Goal: Use online tool/utility: Utilize a website feature to perform a specific function

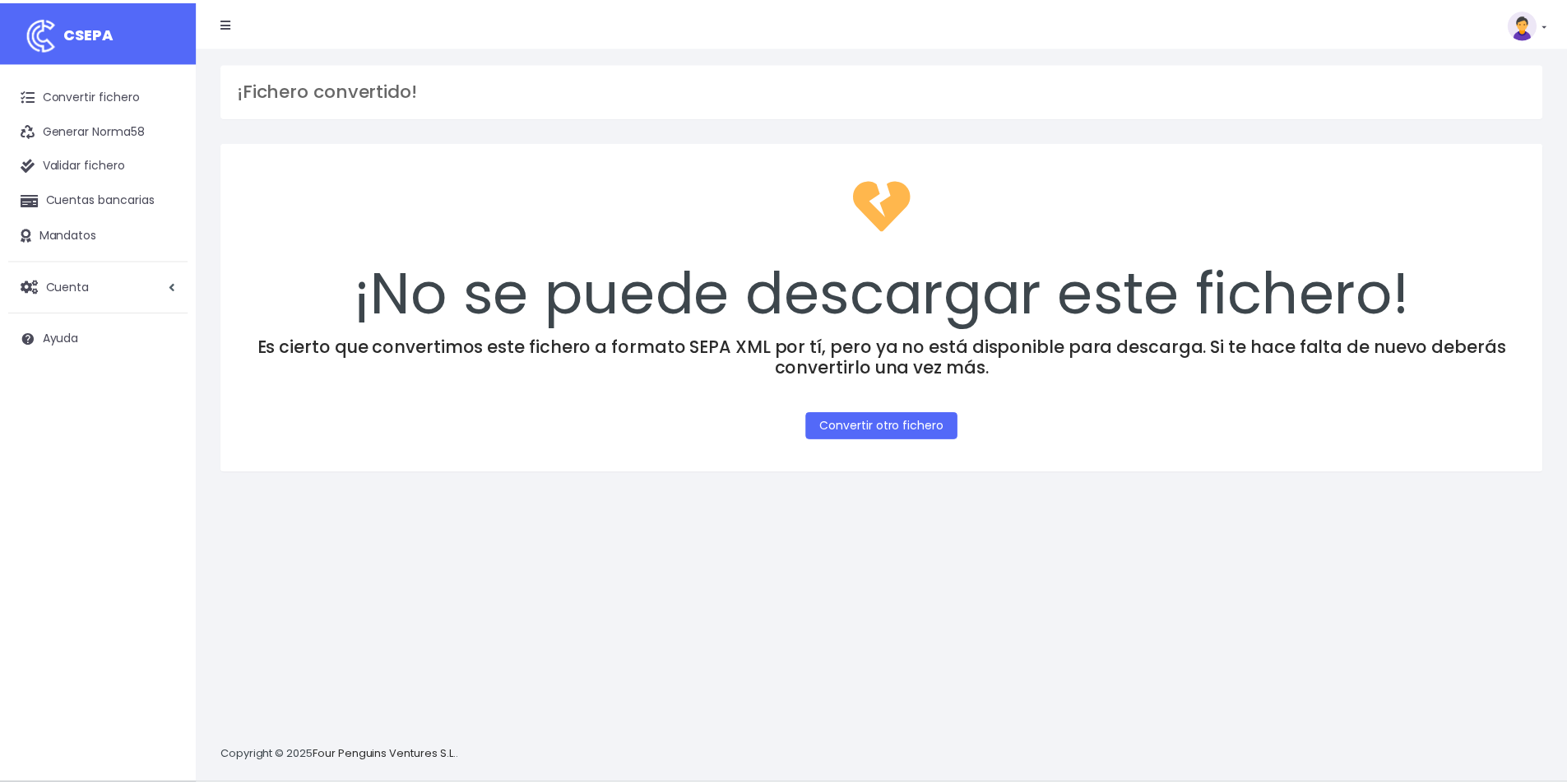
scroll to position [16, 0]
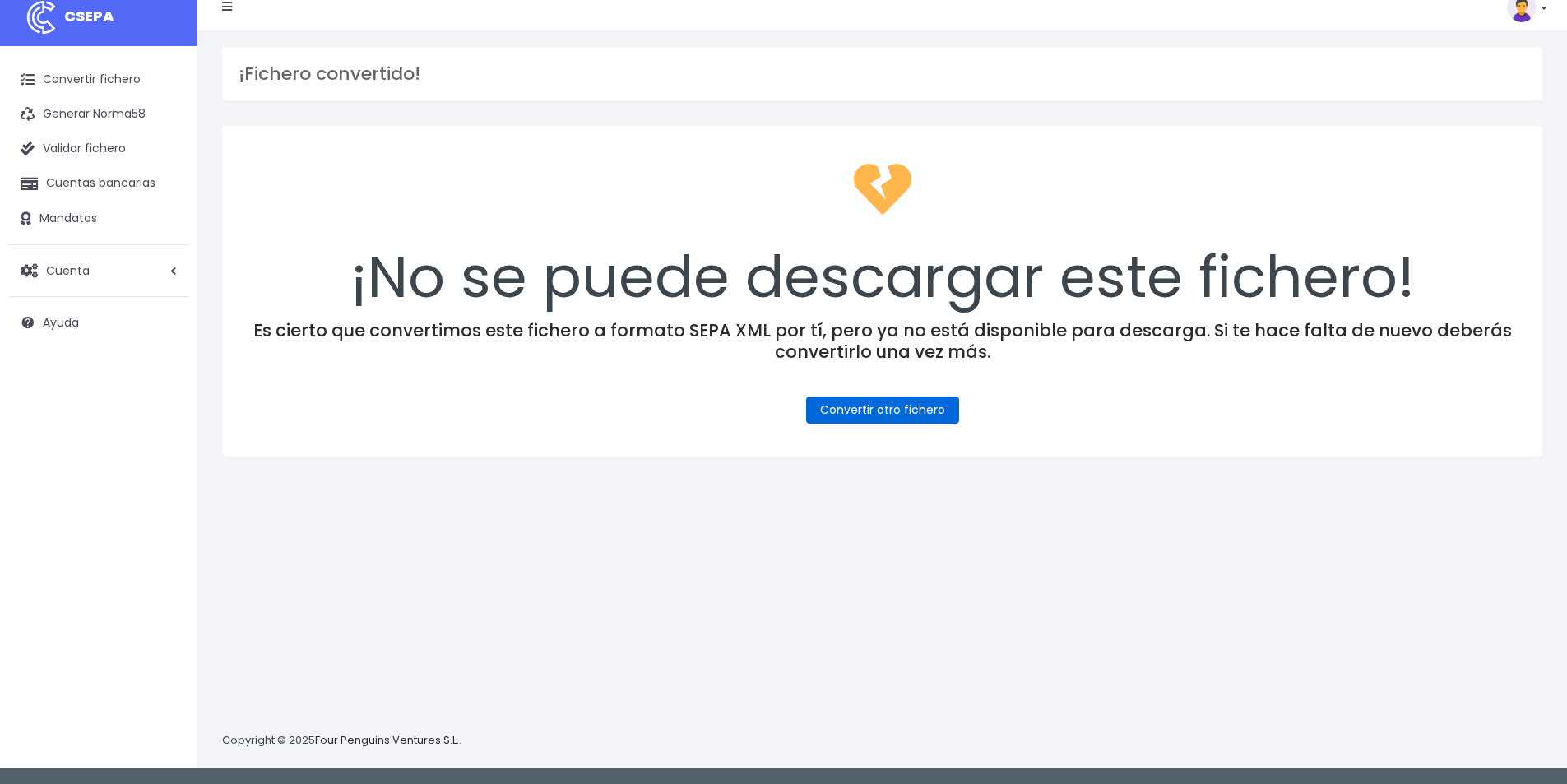
click at [843, 406] on link "Convertir otro fichero" at bounding box center [882, 410] width 153 height 27
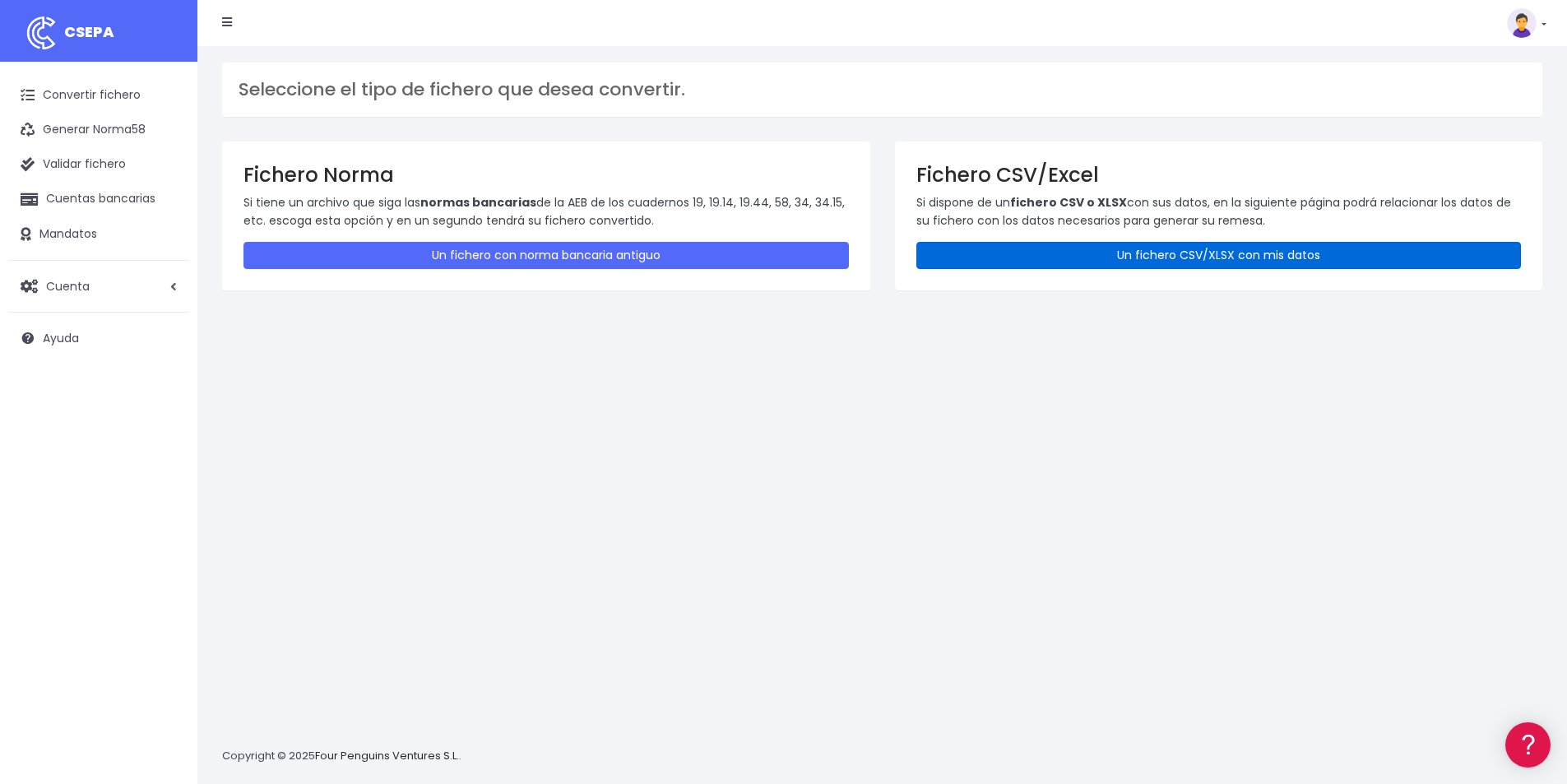
click at [1090, 250] on link "Un fichero CSV/XLSX con mis datos" at bounding box center [1220, 255] width 606 height 27
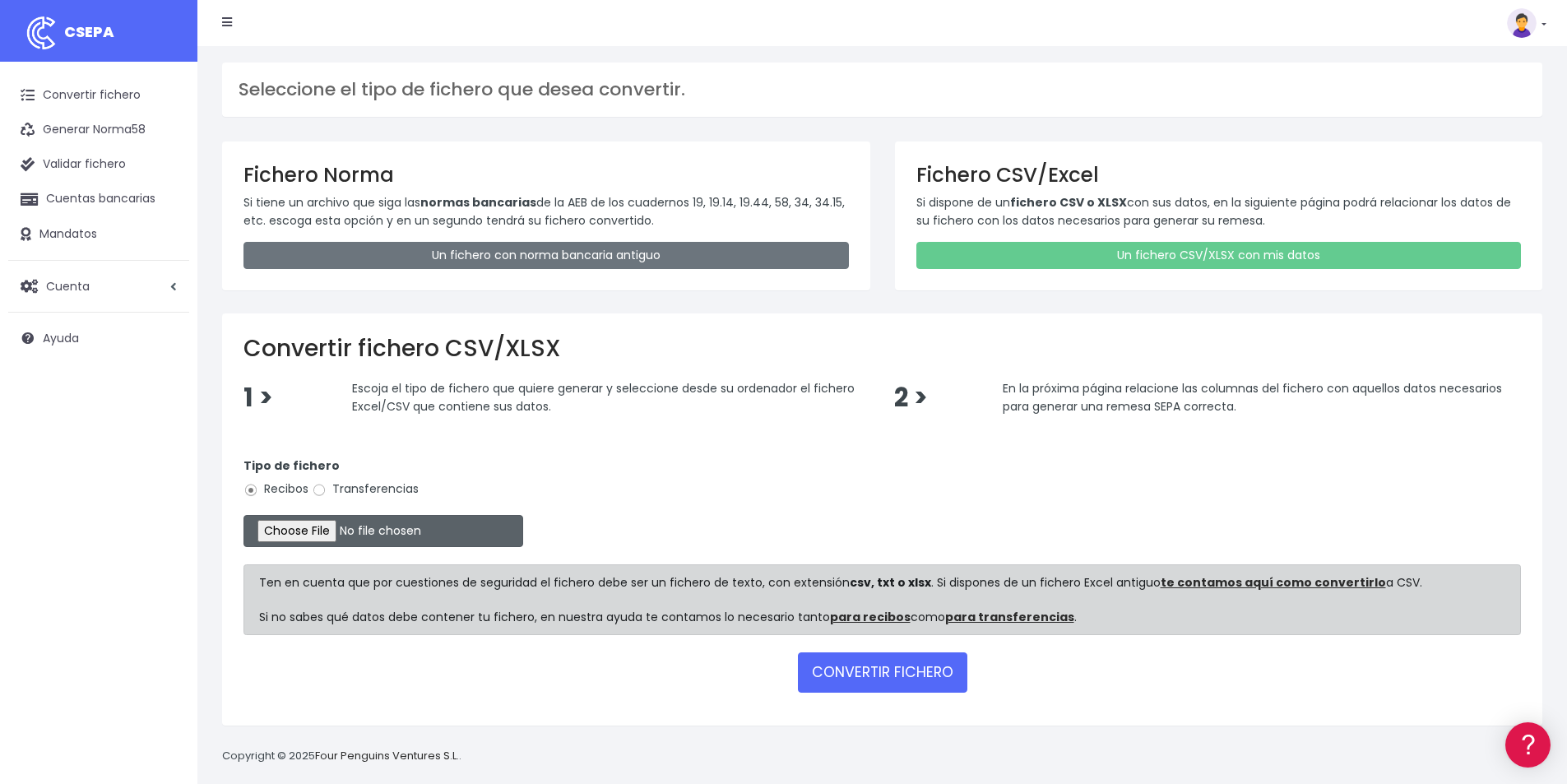
click at [334, 532] on input "file" at bounding box center [384, 531] width 280 height 32
type input "C:\fakepath\COBROS 03-09-25.xlsx"
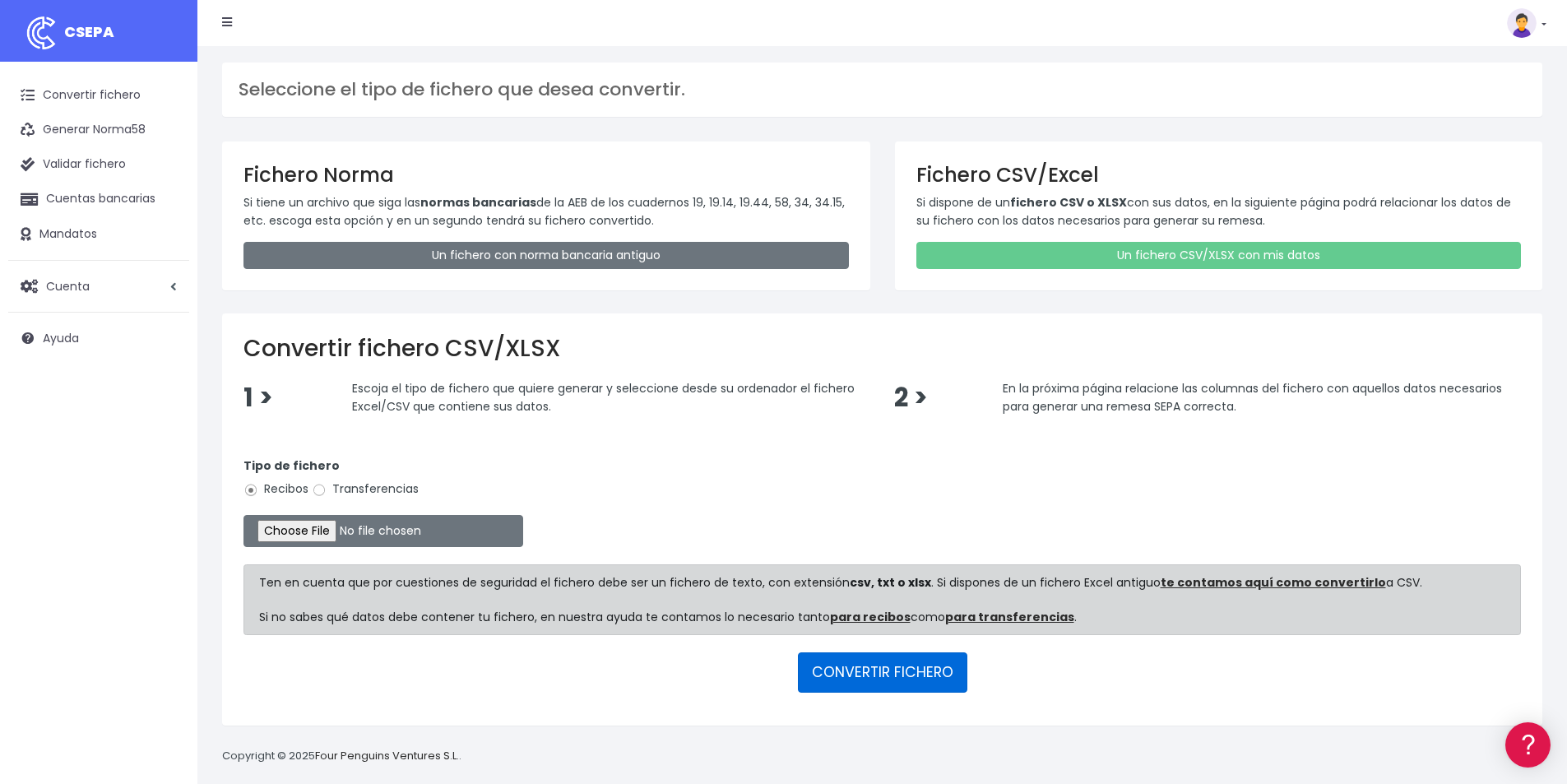
click at [892, 665] on button "CONVERTIR FICHERO" at bounding box center [882, 672] width 170 height 40
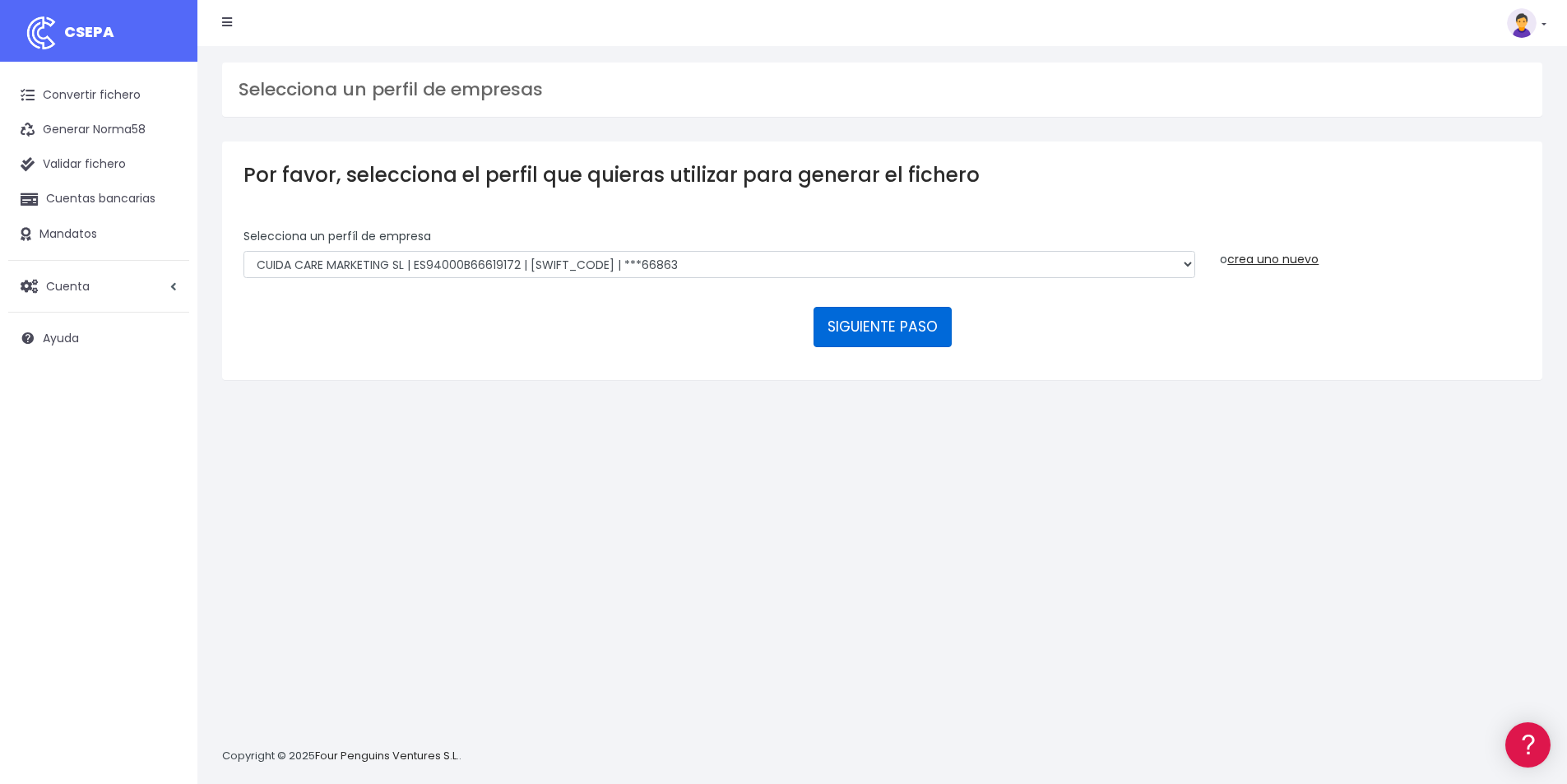
click at [878, 333] on button "SIGUIENTE PASO" at bounding box center [883, 326] width 138 height 40
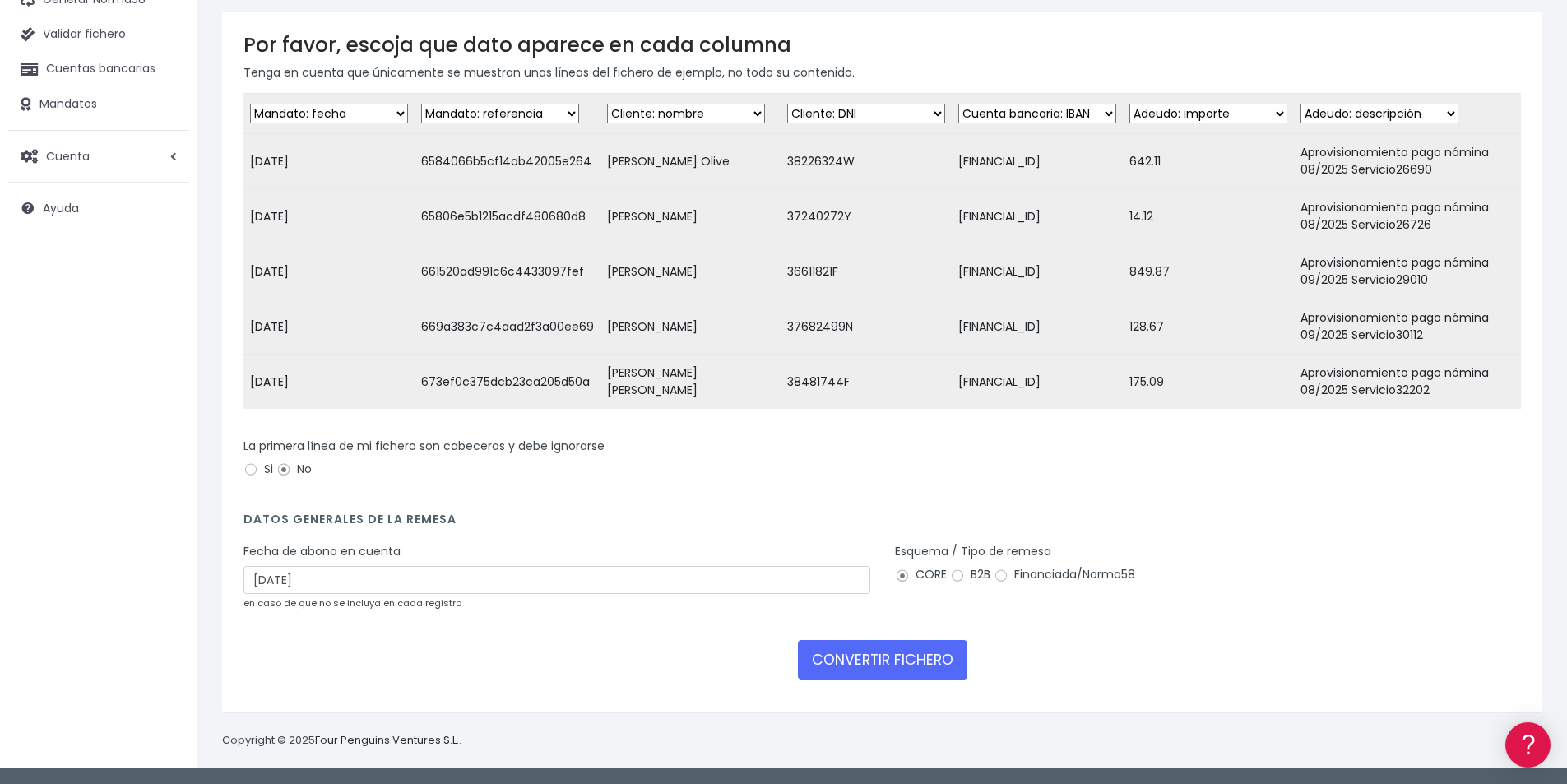
scroll to position [142, 0]
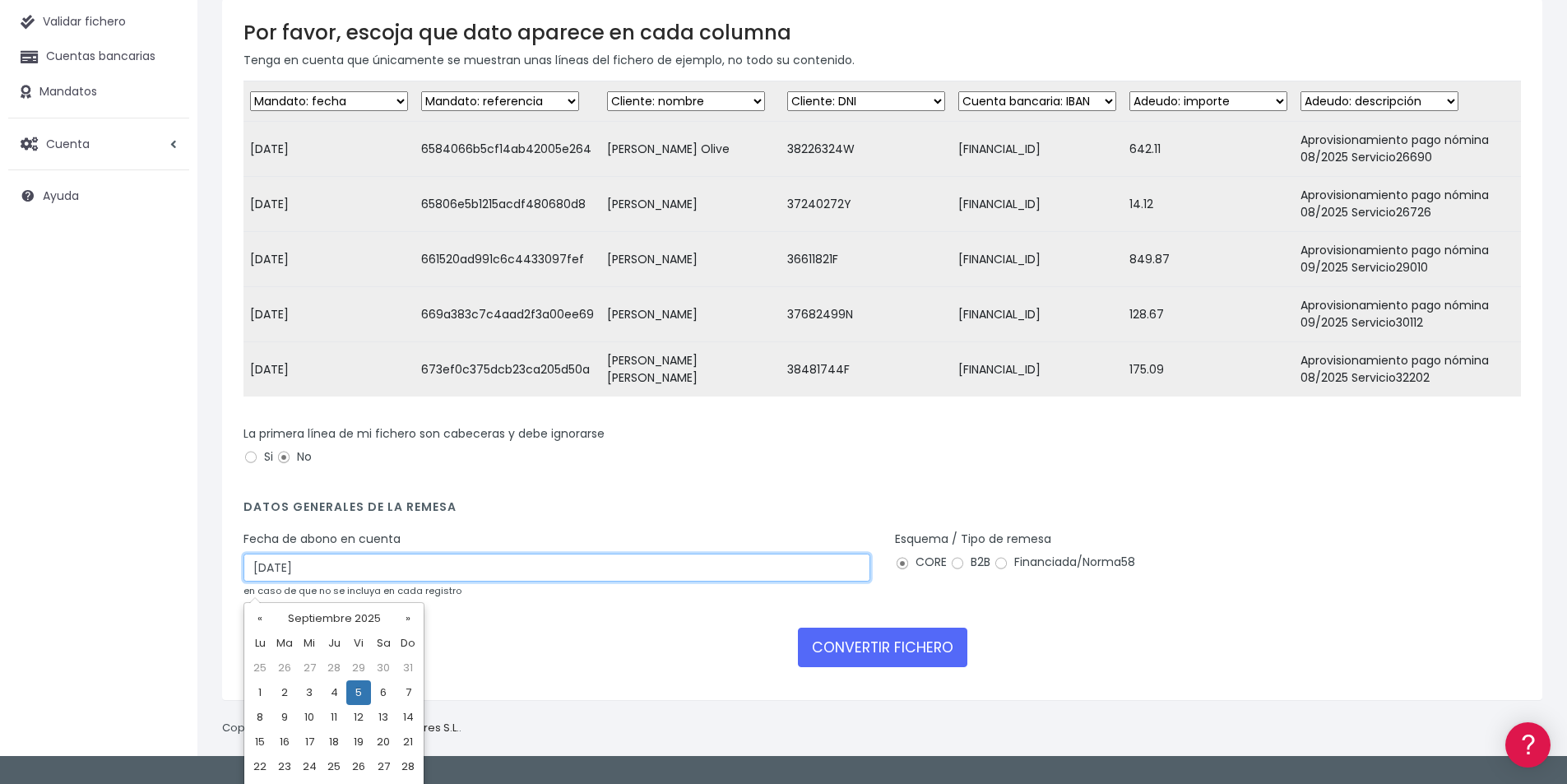
click at [287, 569] on input "[DATE]" at bounding box center [557, 567] width 627 height 28
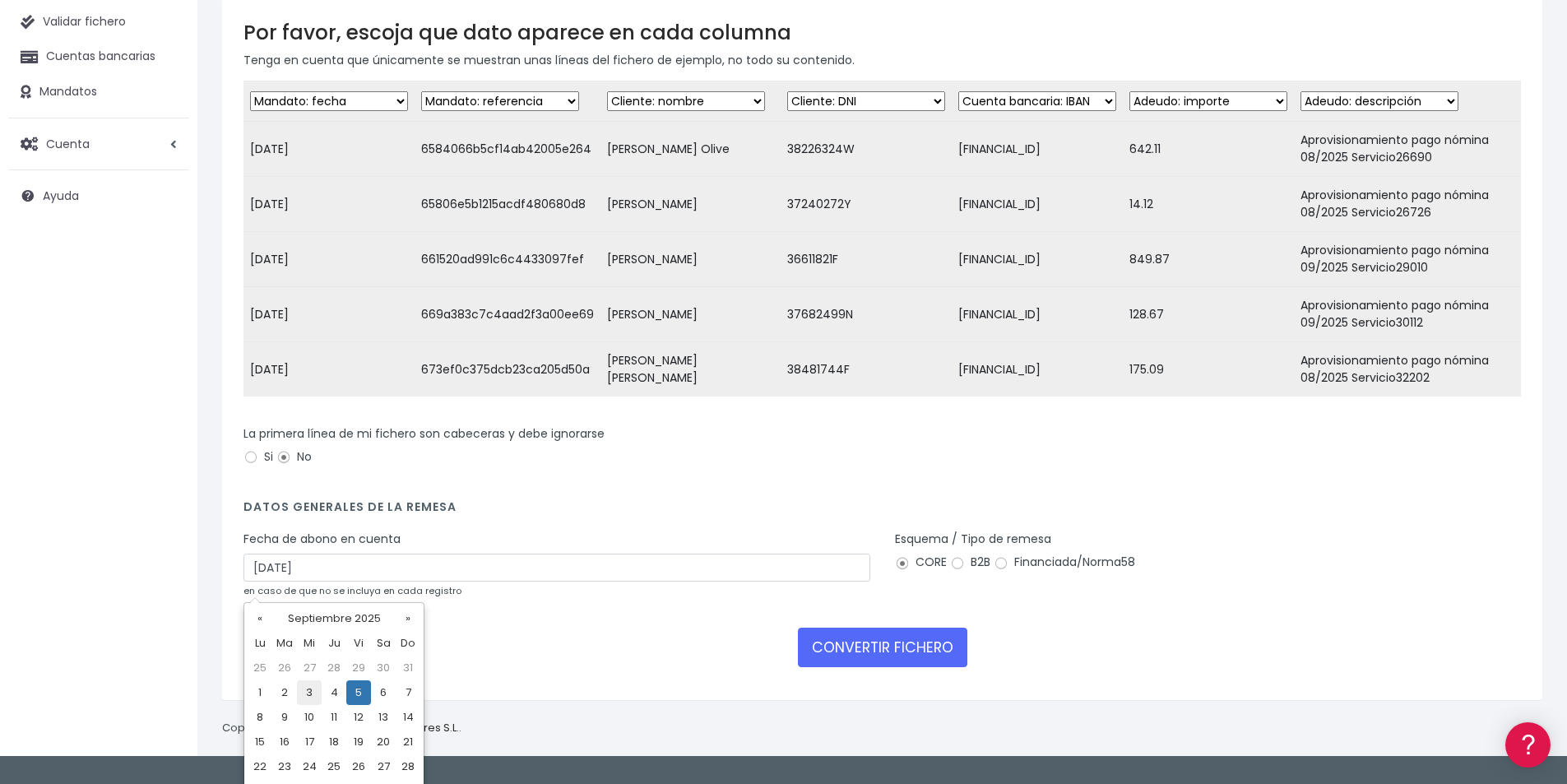
click at [310, 693] on td "3" at bounding box center [309, 692] width 24 height 24
type input "03/09/2025"
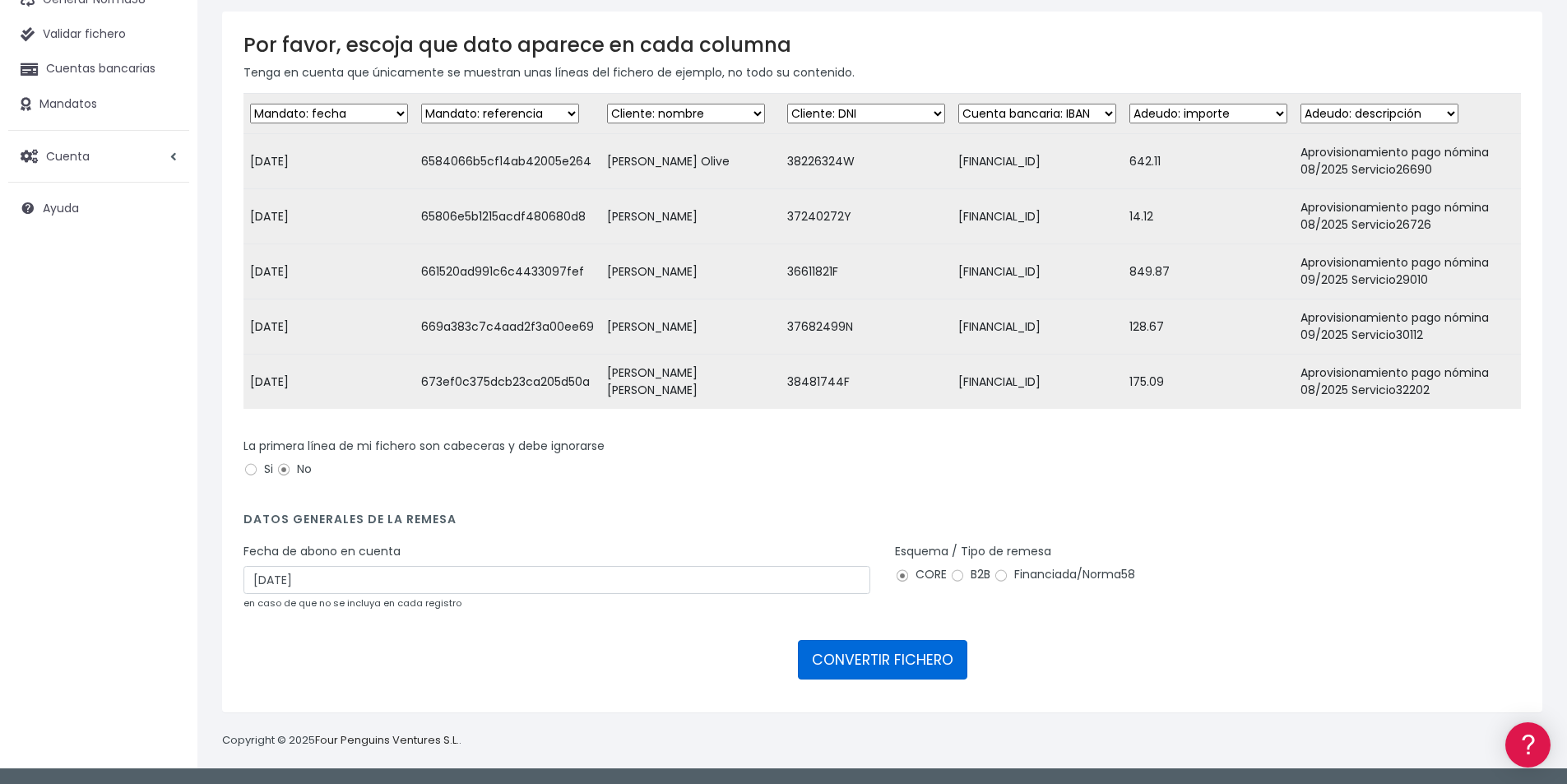
click at [861, 652] on button "CONVERTIR FICHERO" at bounding box center [882, 659] width 170 height 40
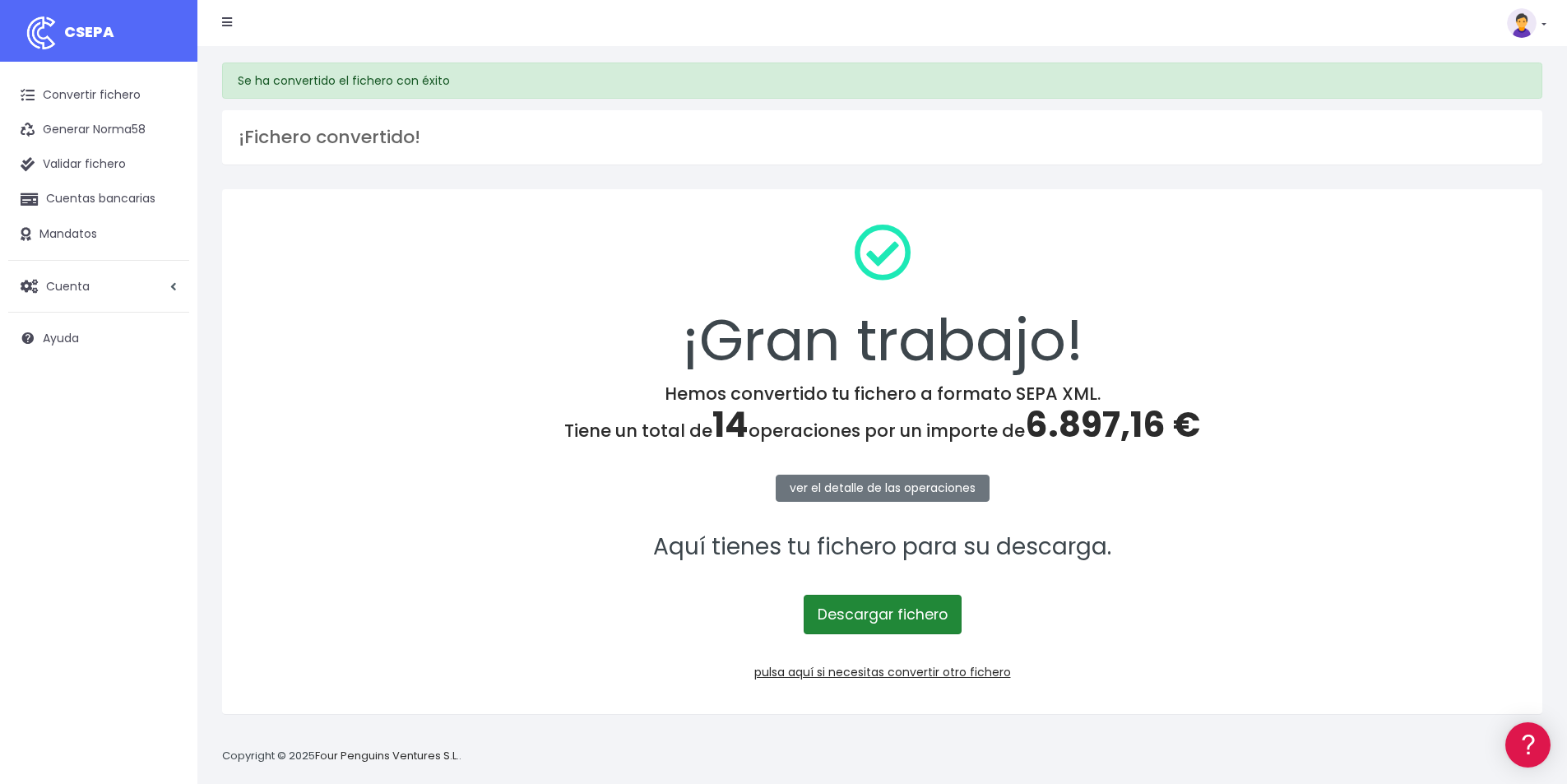
click at [891, 612] on link "Descargar fichero" at bounding box center [882, 614] width 158 height 40
click at [1106, 423] on span "6.897,16 €" at bounding box center [1112, 425] width 175 height 49
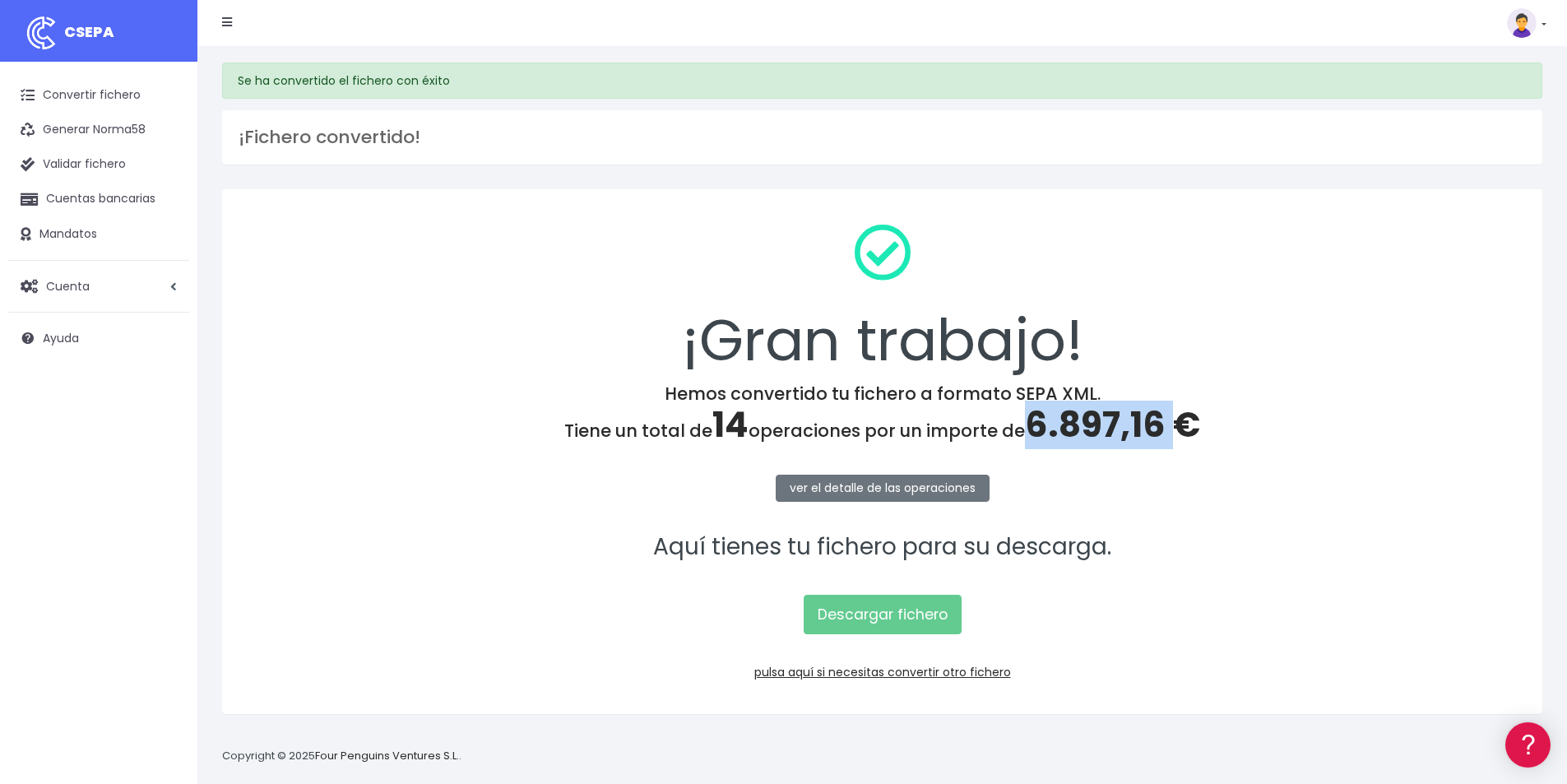
click at [1106, 423] on span "6.897,16 €" at bounding box center [1112, 425] width 175 height 49
copy span "6.897,16"
click at [950, 668] on link "pulsa aquí si necesitas convertir otro fichero" at bounding box center [882, 672] width 256 height 17
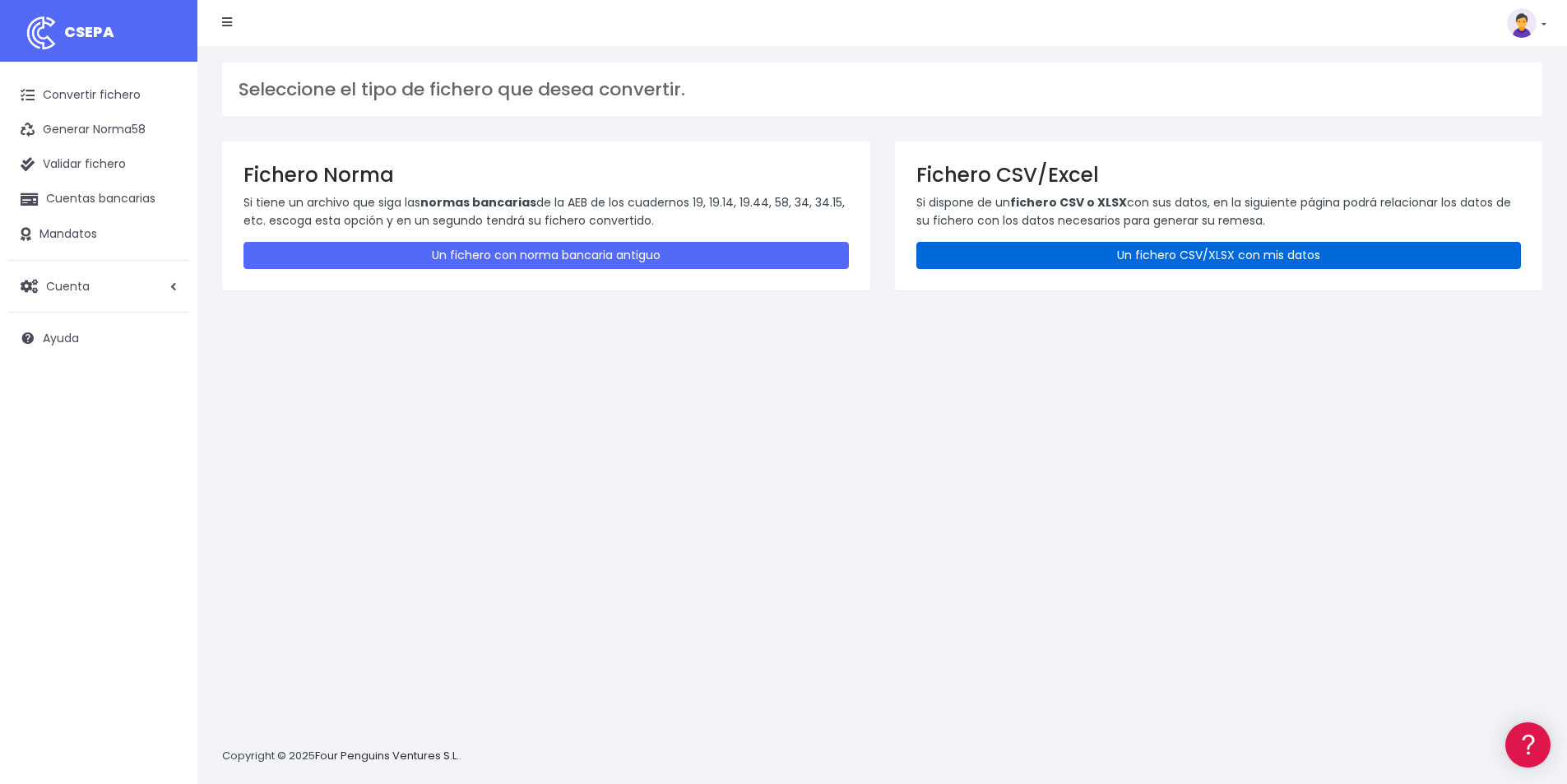
click at [1322, 254] on link "Un fichero CSV/XLSX con mis datos" at bounding box center [1220, 255] width 606 height 27
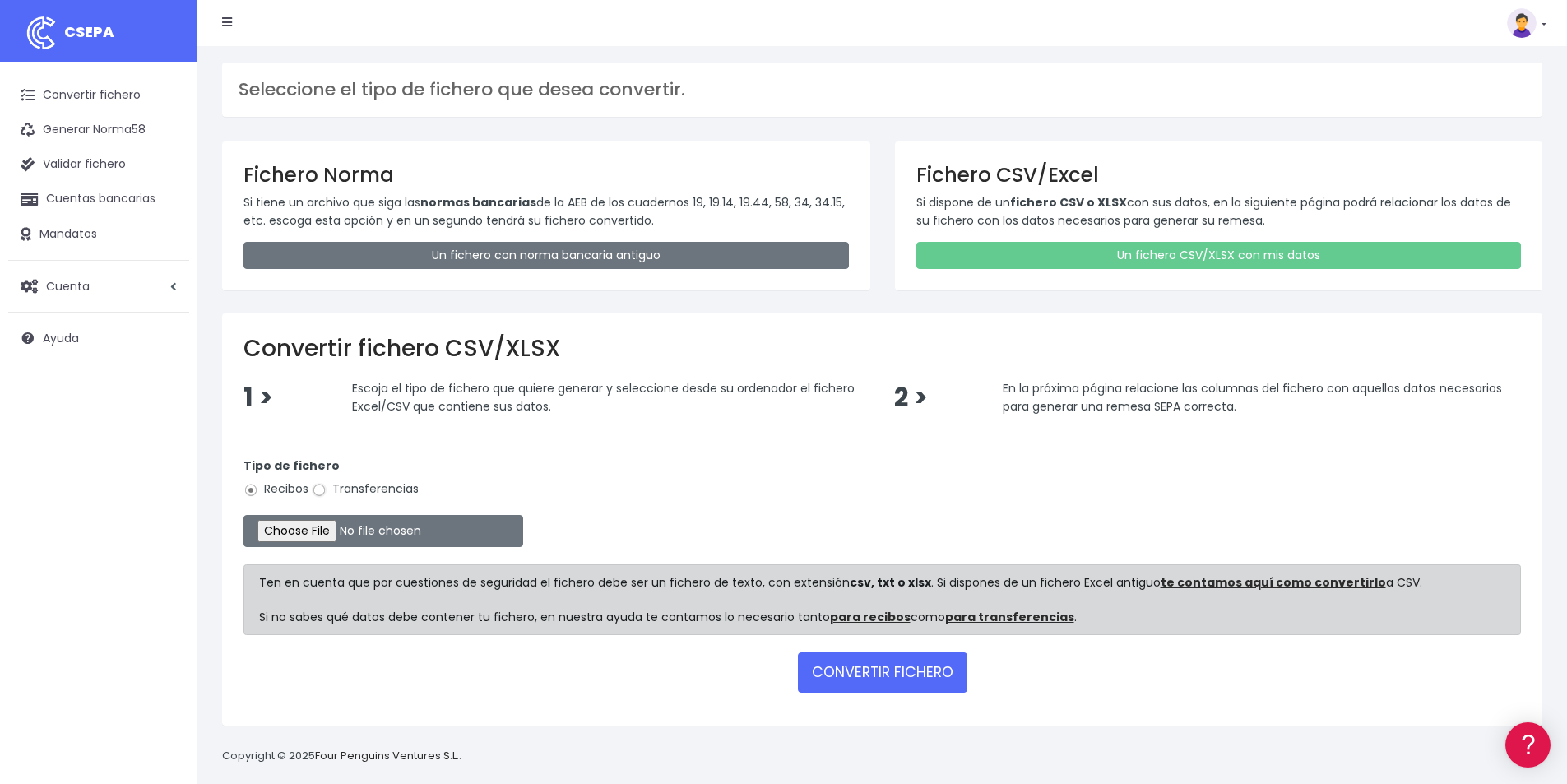
click at [322, 488] on input "Transferencias" at bounding box center [320, 491] width 15 height 15
radio input "true"
click at [355, 529] on input "file" at bounding box center [384, 531] width 280 height 32
type input "C:\fakepath\Remesa Devolución 03-09-25.xlsx"
click at [845, 680] on button "CONVERTIR FICHERO" at bounding box center [882, 672] width 170 height 40
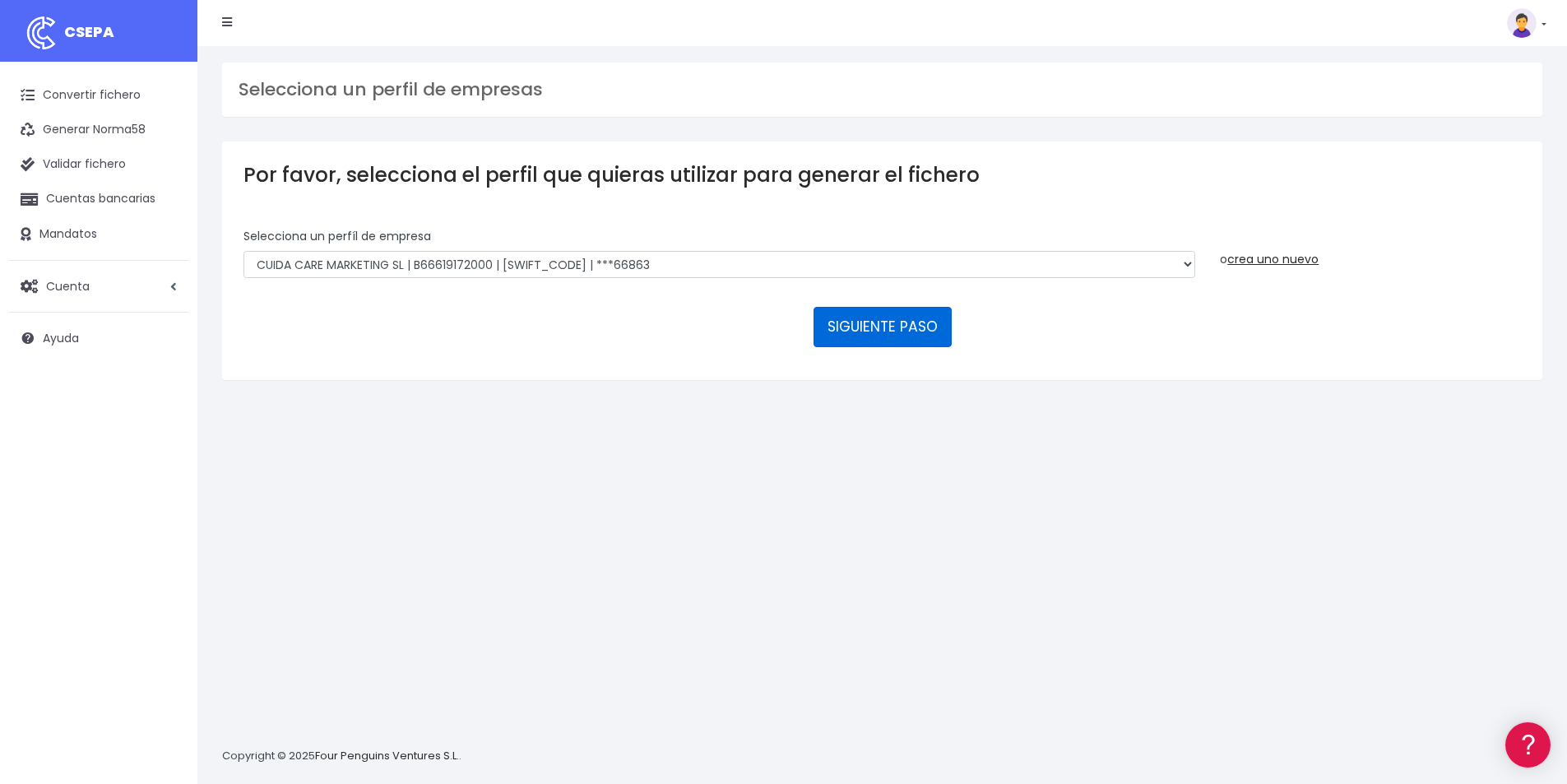
click at [926, 320] on button "SIGUIENTE PASO" at bounding box center [883, 326] width 138 height 40
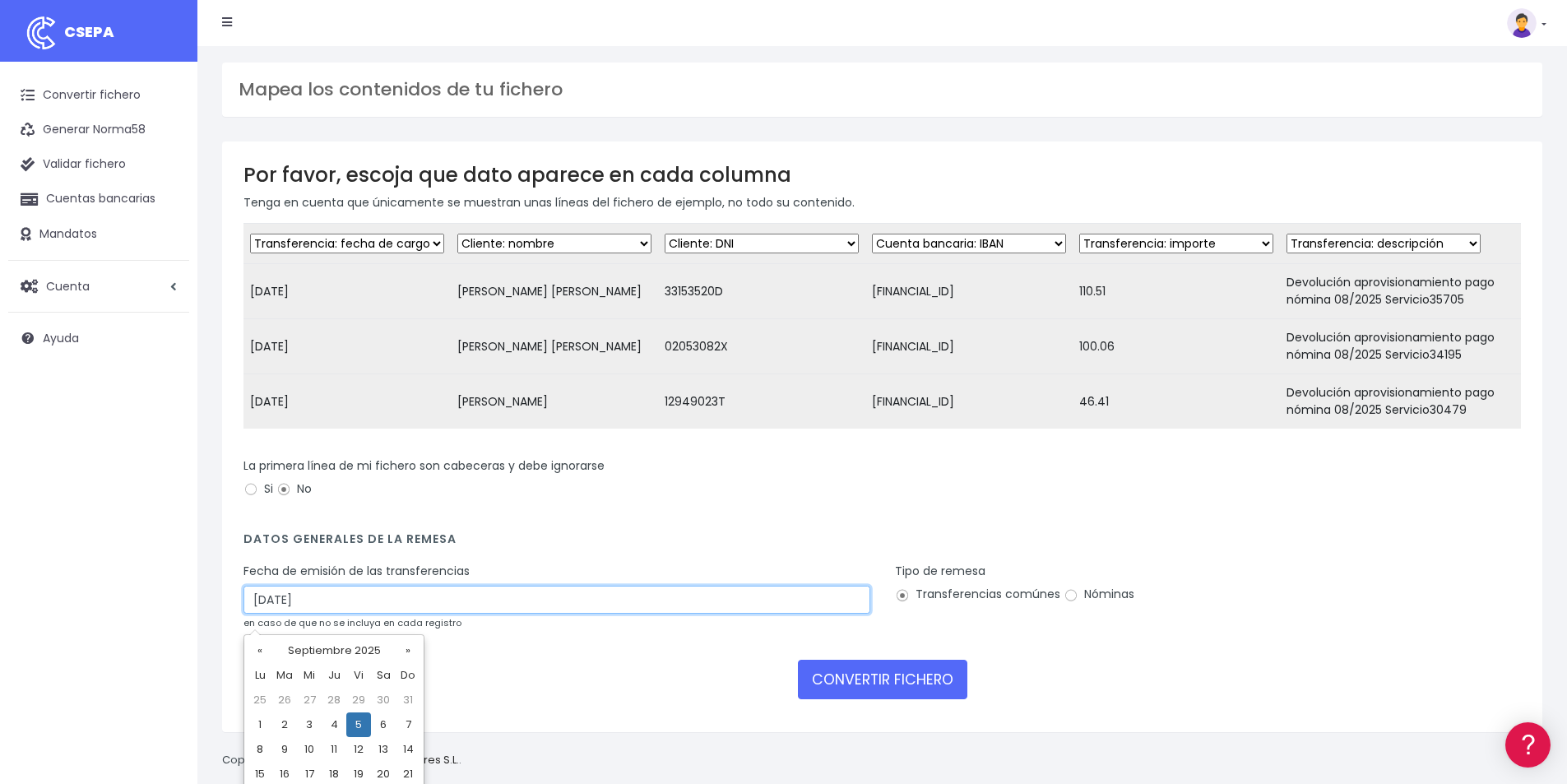
click at [362, 614] on input "[DATE]" at bounding box center [557, 599] width 627 height 28
click at [310, 731] on td "3" at bounding box center [309, 724] width 24 height 24
type input "03/09/2025"
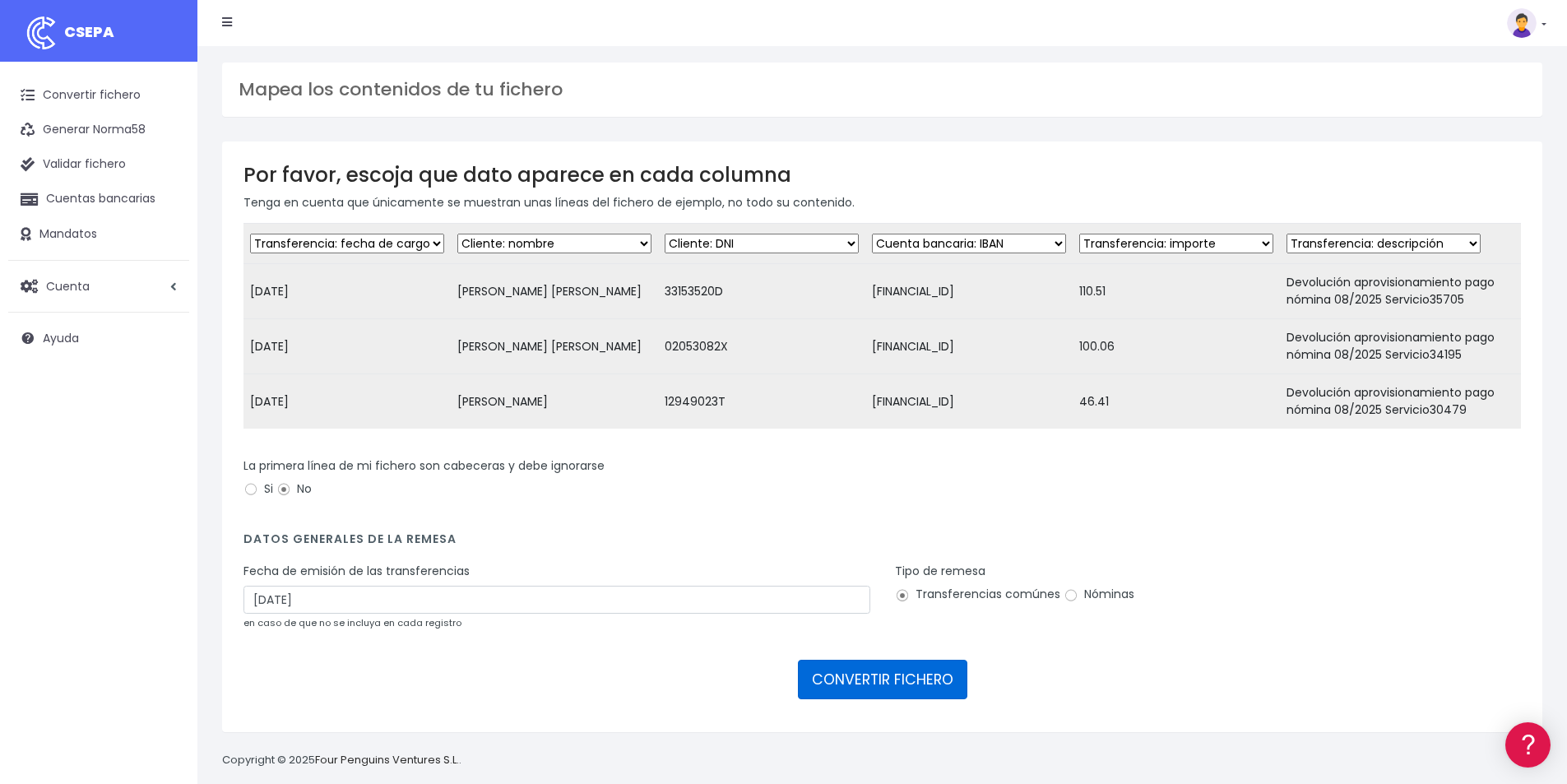
click at [900, 692] on button "CONVERTIR FICHERO" at bounding box center [882, 679] width 170 height 40
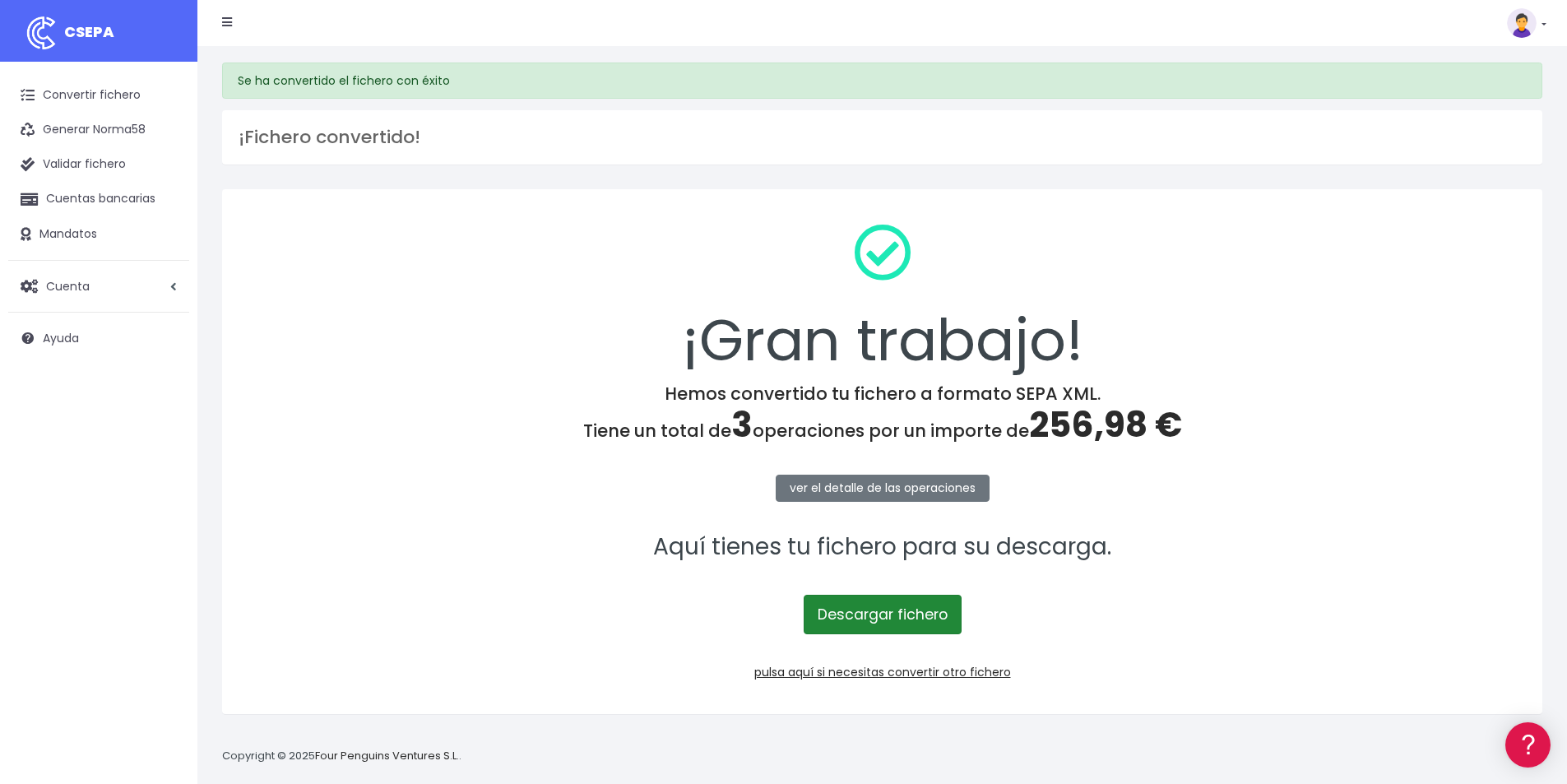
click at [897, 624] on link "Descargar fichero" at bounding box center [882, 614] width 158 height 40
click at [1096, 427] on span "256,98 €" at bounding box center [1105, 425] width 153 height 49
copy span "256,98"
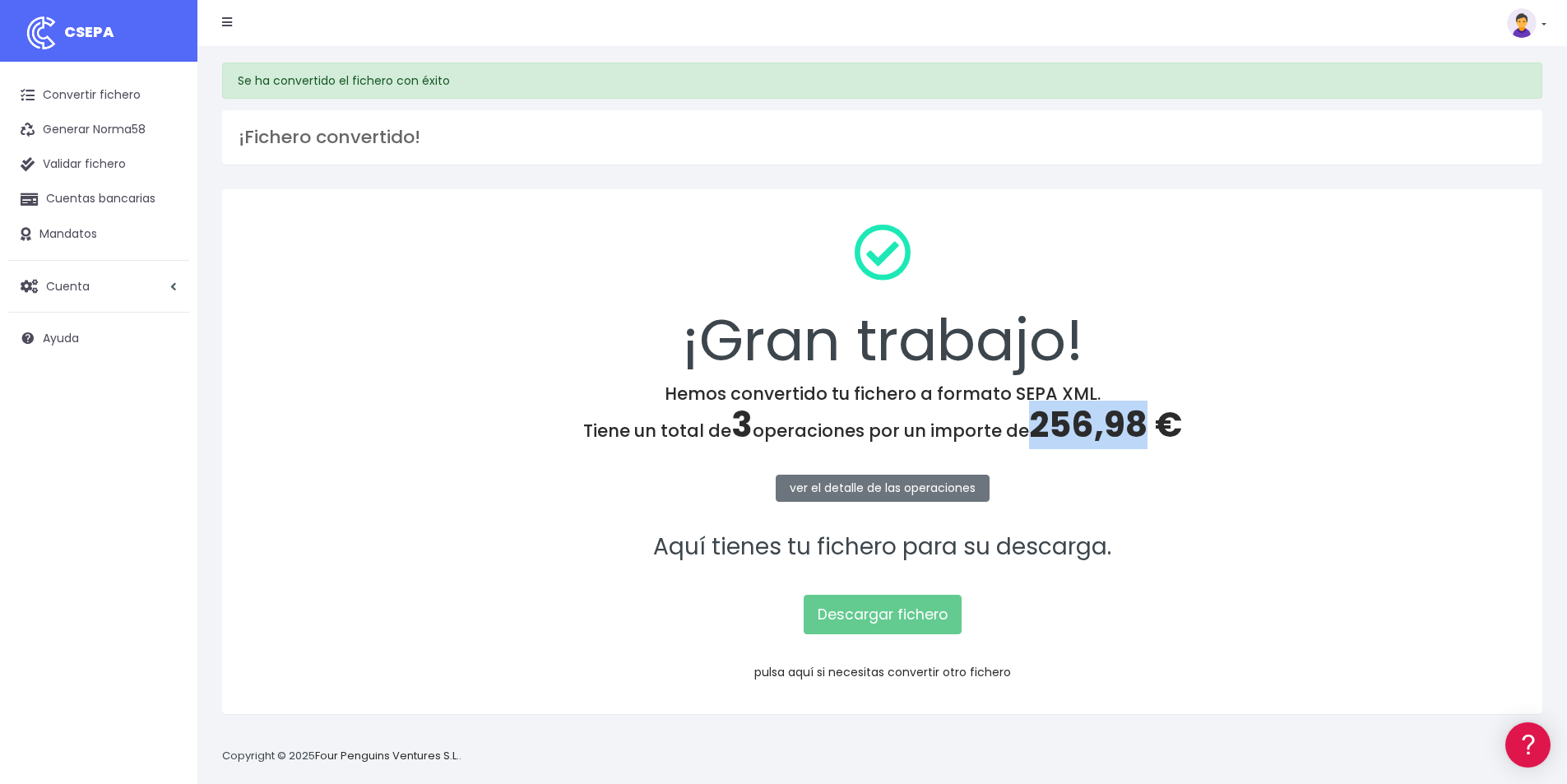
click at [956, 664] on link "pulsa aquí si necesitas convertir otro fichero" at bounding box center [882, 672] width 256 height 17
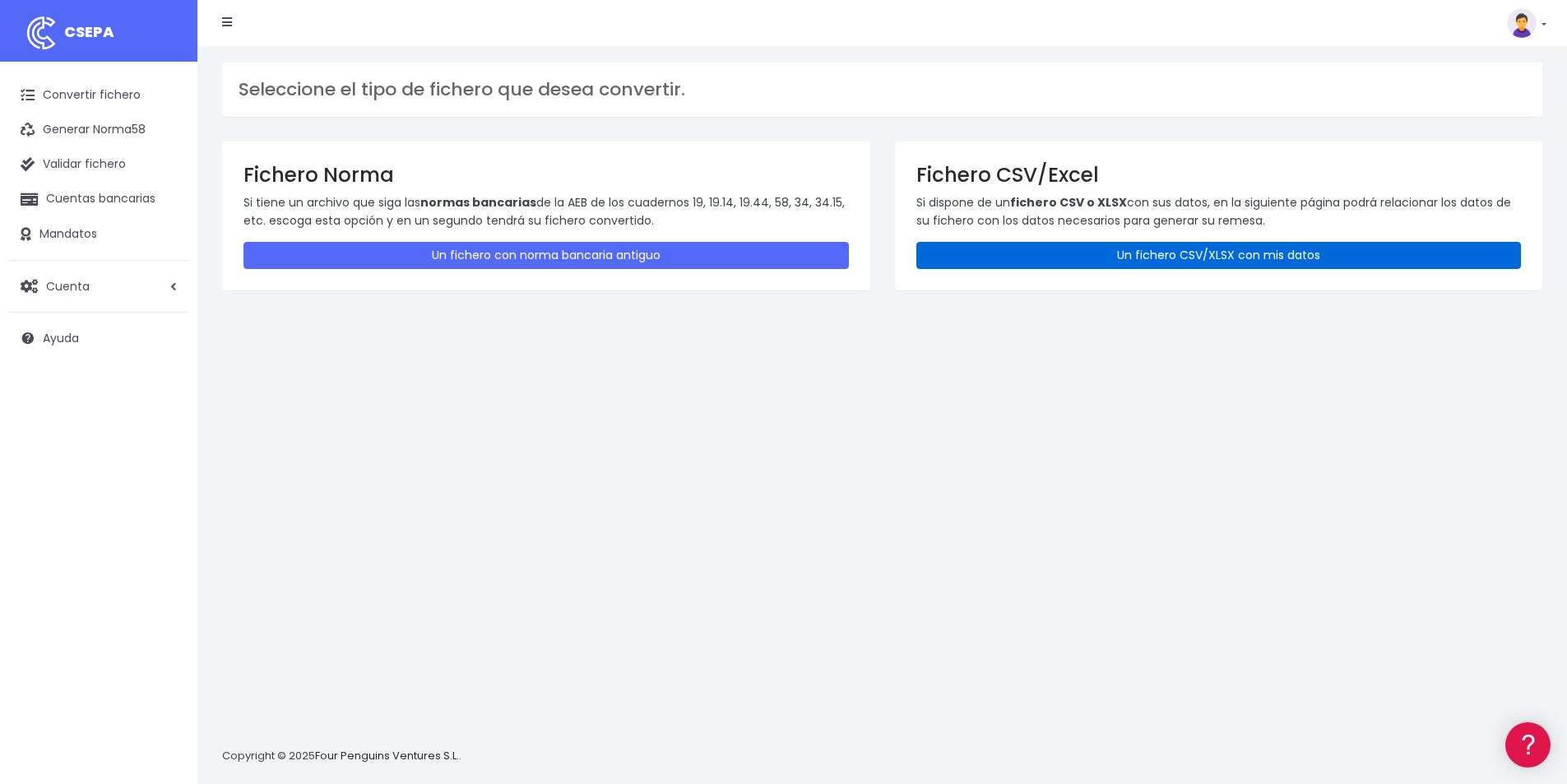
click at [1086, 256] on link "Un fichero CSV/XLSX con mis datos" at bounding box center [1220, 255] width 606 height 27
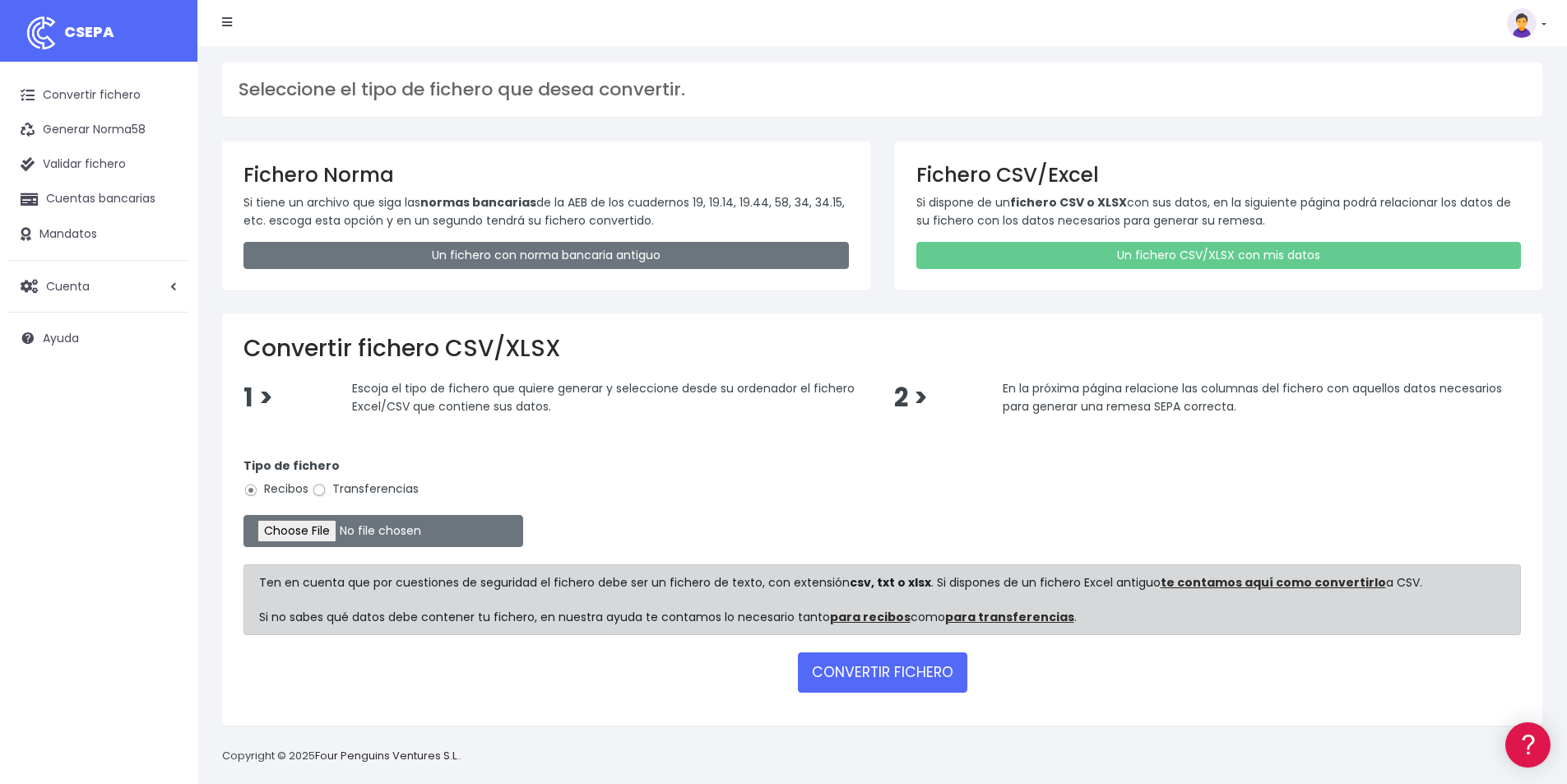
click at [320, 491] on input "Transferencias" at bounding box center [320, 491] width 15 height 15
radio input "true"
click at [337, 535] on input "file" at bounding box center [384, 531] width 280 height 32
type input "C:\fakepath\PAGOS 03-09-25.xlsx"
click at [894, 682] on button "CONVERTIR FICHERO" at bounding box center [882, 672] width 170 height 40
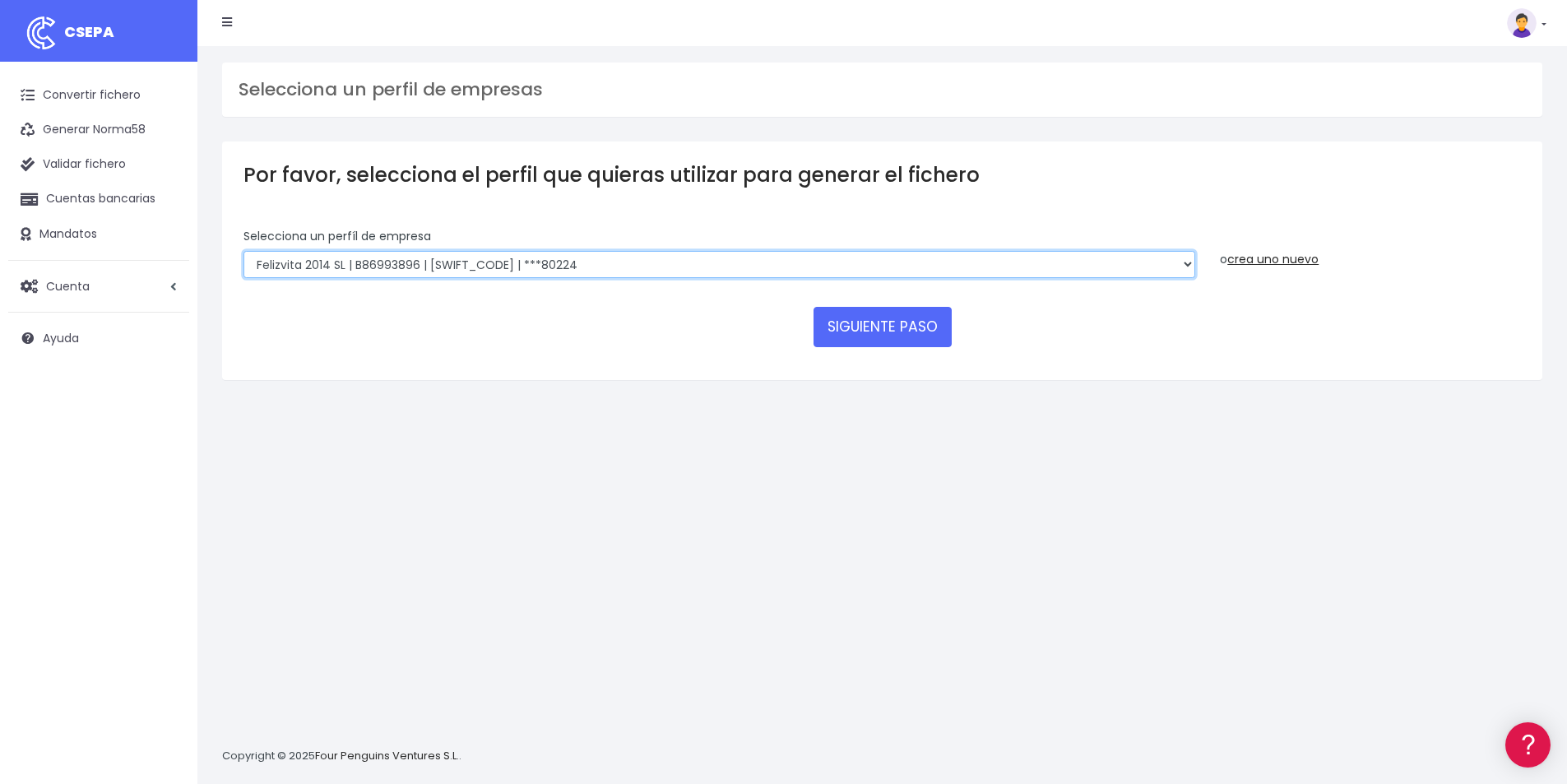
click at [619, 261] on select "Felizvita 2014 SL | B86993896 | [SWIFT_CODE] | ***80224 Assisvita Asistencia S.…" at bounding box center [719, 265] width 952 height 28
select select "1686"
click at [244, 251] on select "Felizvita 2014 SL | B86993896 | [SWIFT_CODE] | ***80224 Assisvita Asistencia S.…" at bounding box center [719, 265] width 952 height 28
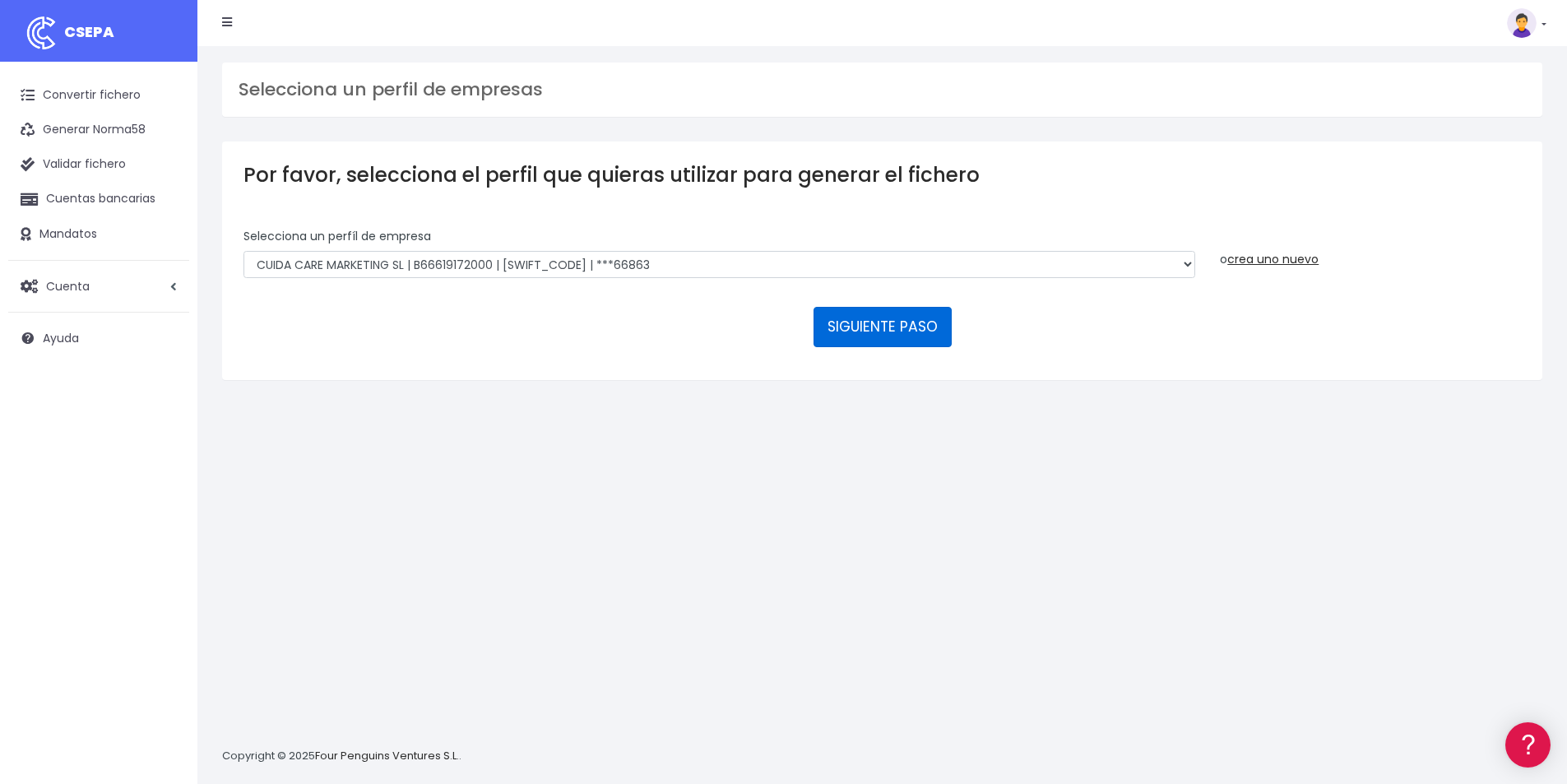
click at [881, 319] on button "SIGUIENTE PASO" at bounding box center [883, 326] width 138 height 40
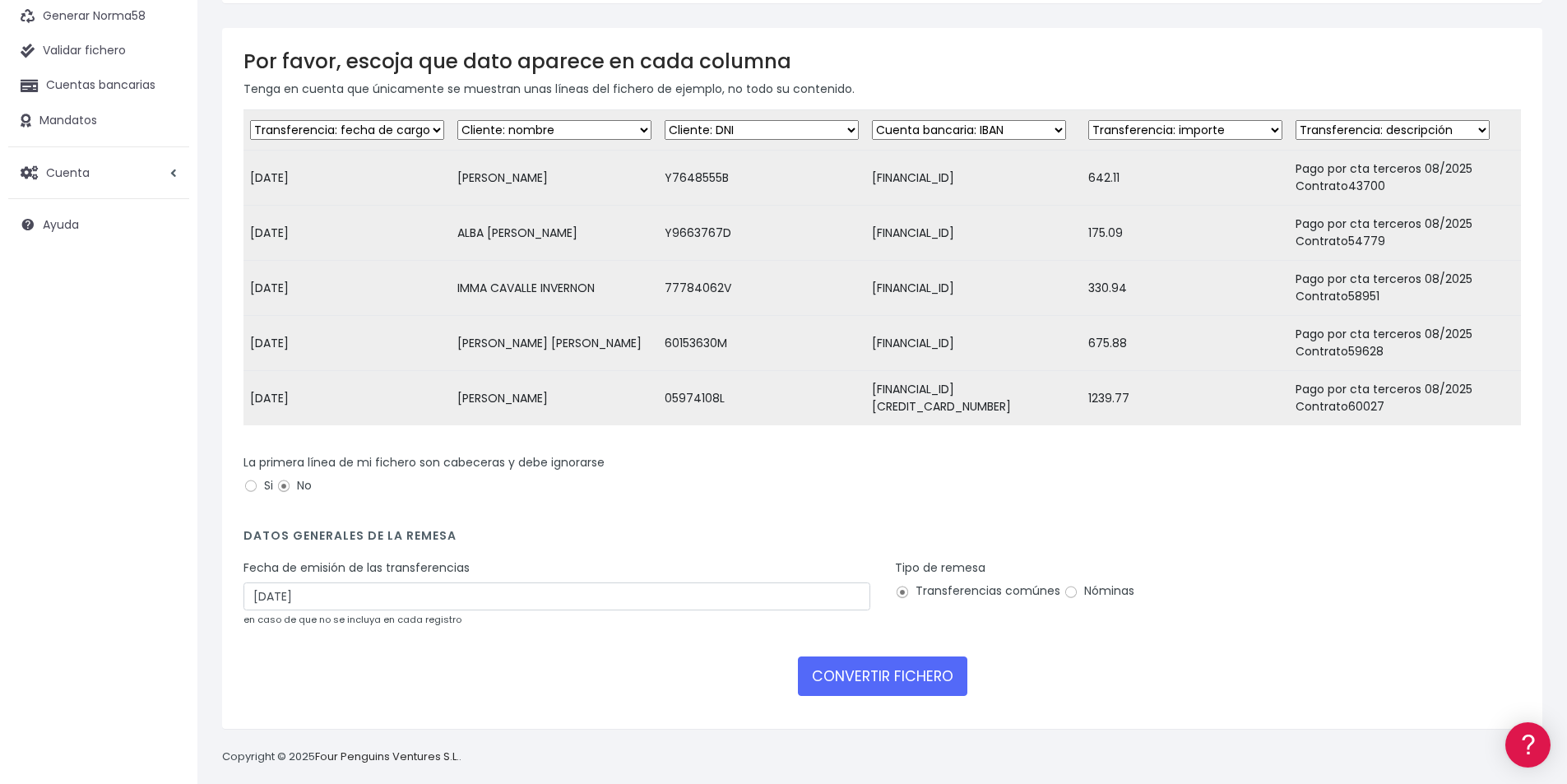
scroll to position [142, 0]
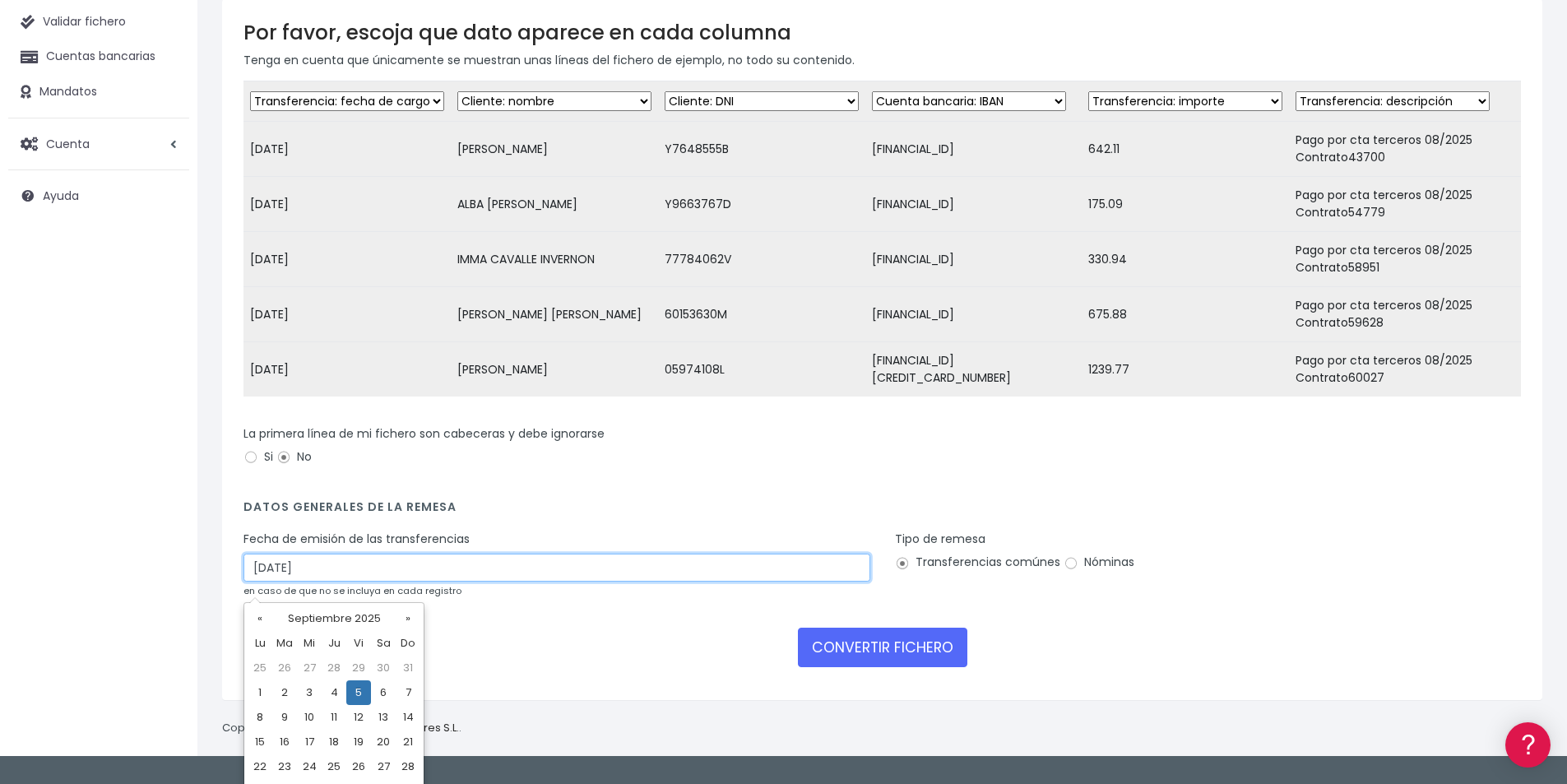
click at [378, 576] on input "[DATE]" at bounding box center [557, 567] width 627 height 28
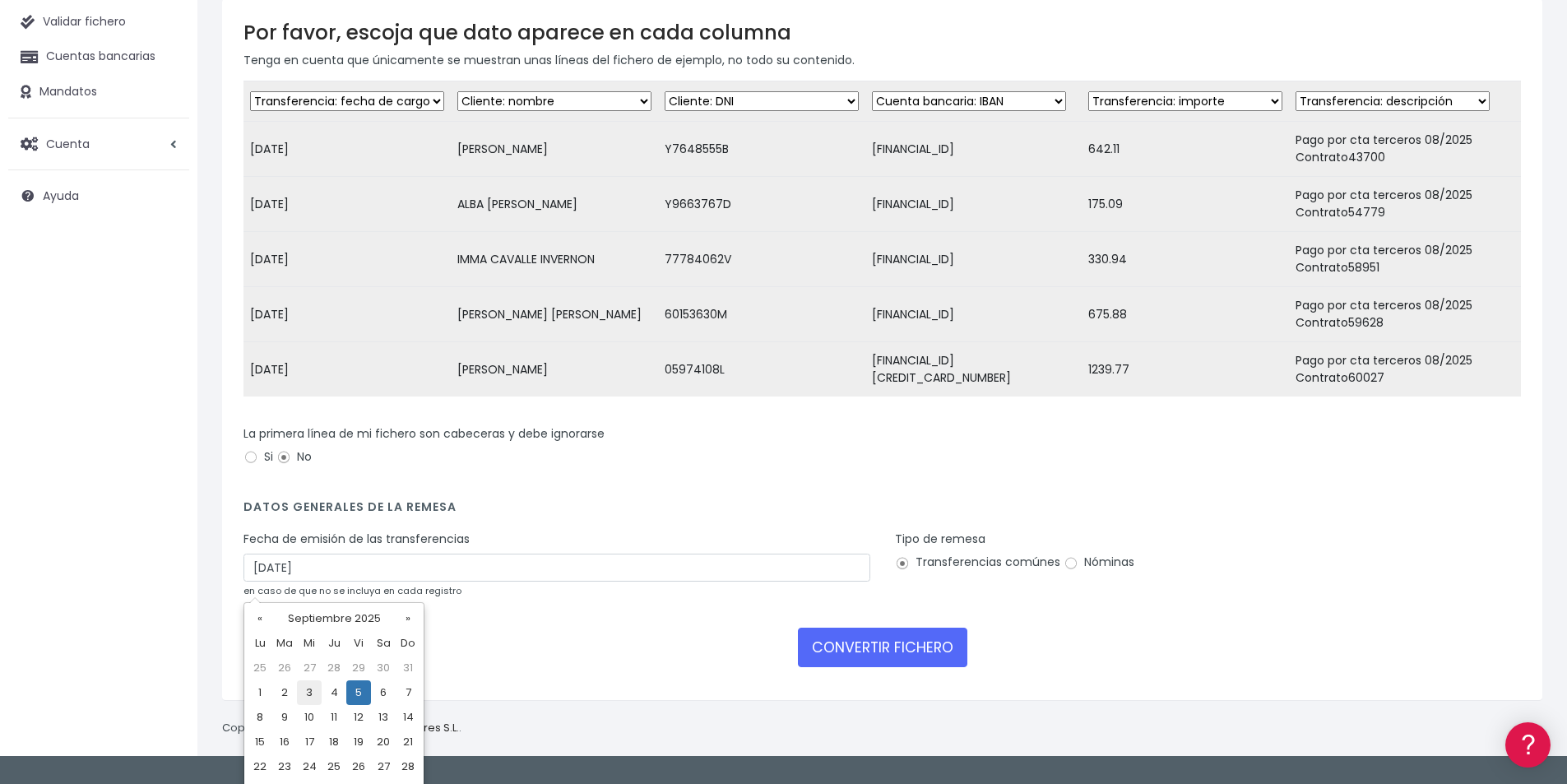
click at [310, 688] on td "3" at bounding box center [309, 692] width 24 height 24
type input "03/09/2025"
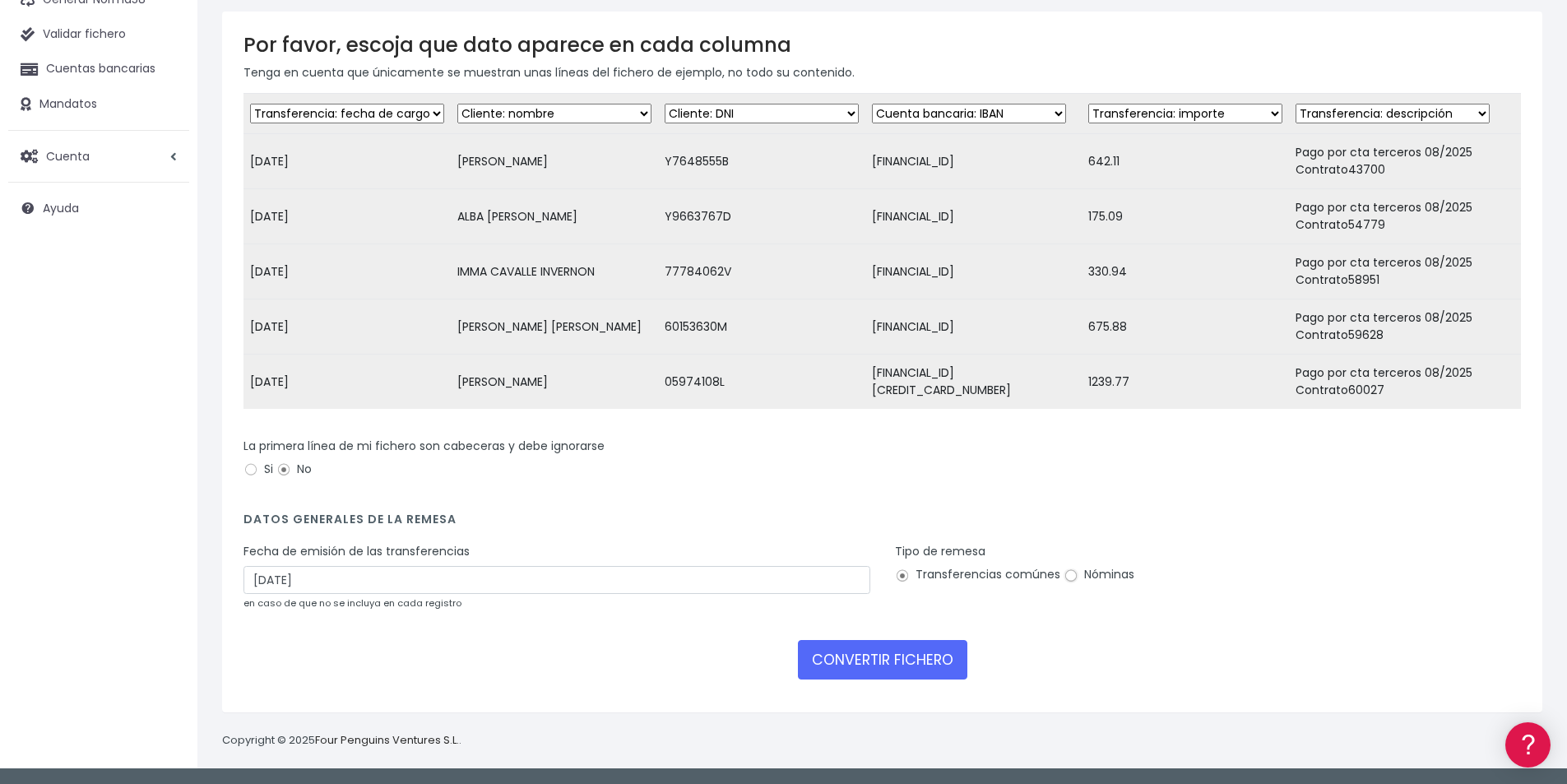
click at [1071, 578] on input "Nóminas" at bounding box center [1071, 576] width 15 height 15
radio input "true"
click at [895, 652] on button "CONVERTIR FICHERO" at bounding box center [882, 659] width 170 height 40
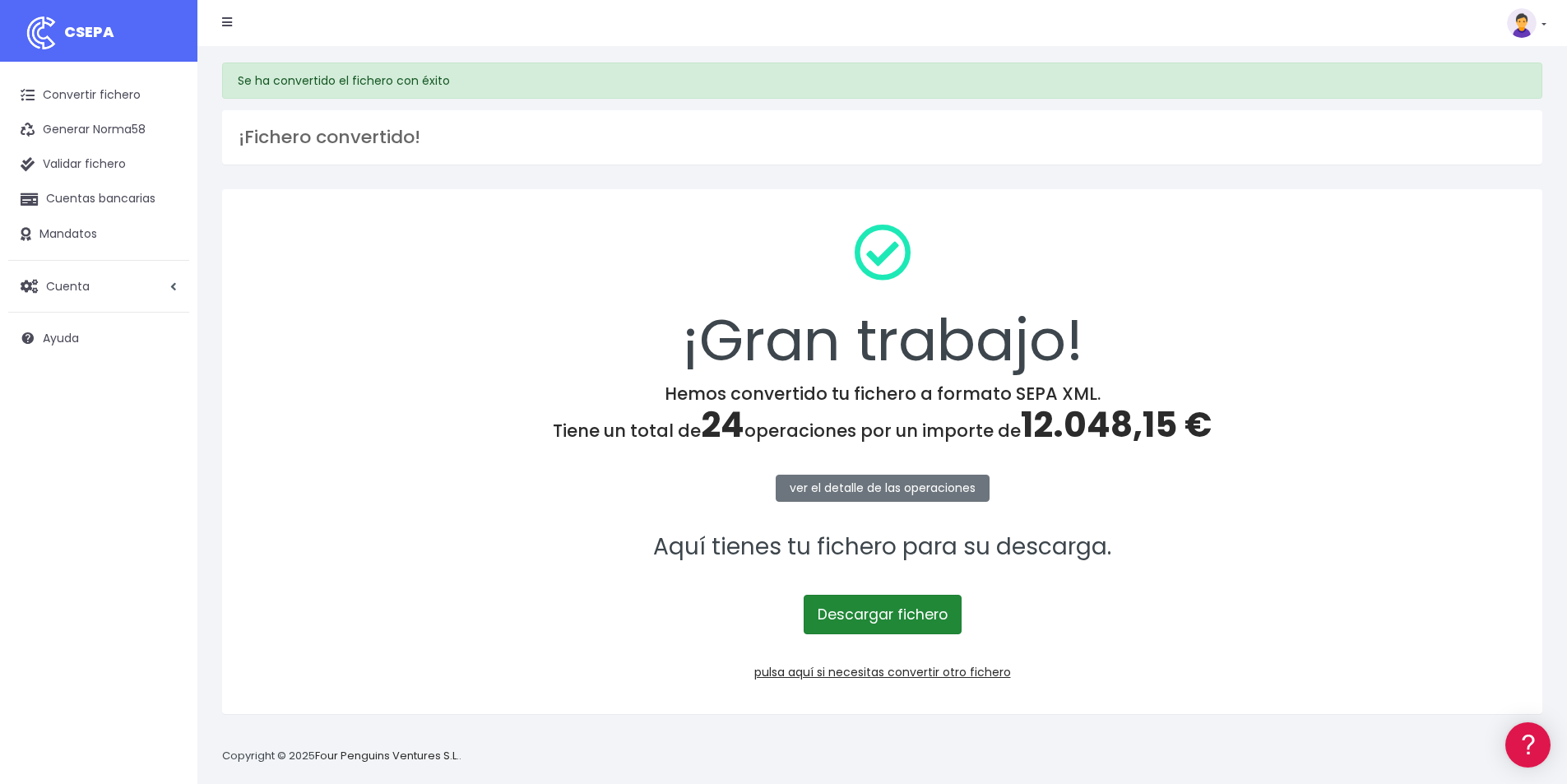
click at [907, 621] on link "Descargar fichero" at bounding box center [882, 614] width 158 height 40
click at [1126, 427] on span "12.048,15 €" at bounding box center [1117, 425] width 191 height 49
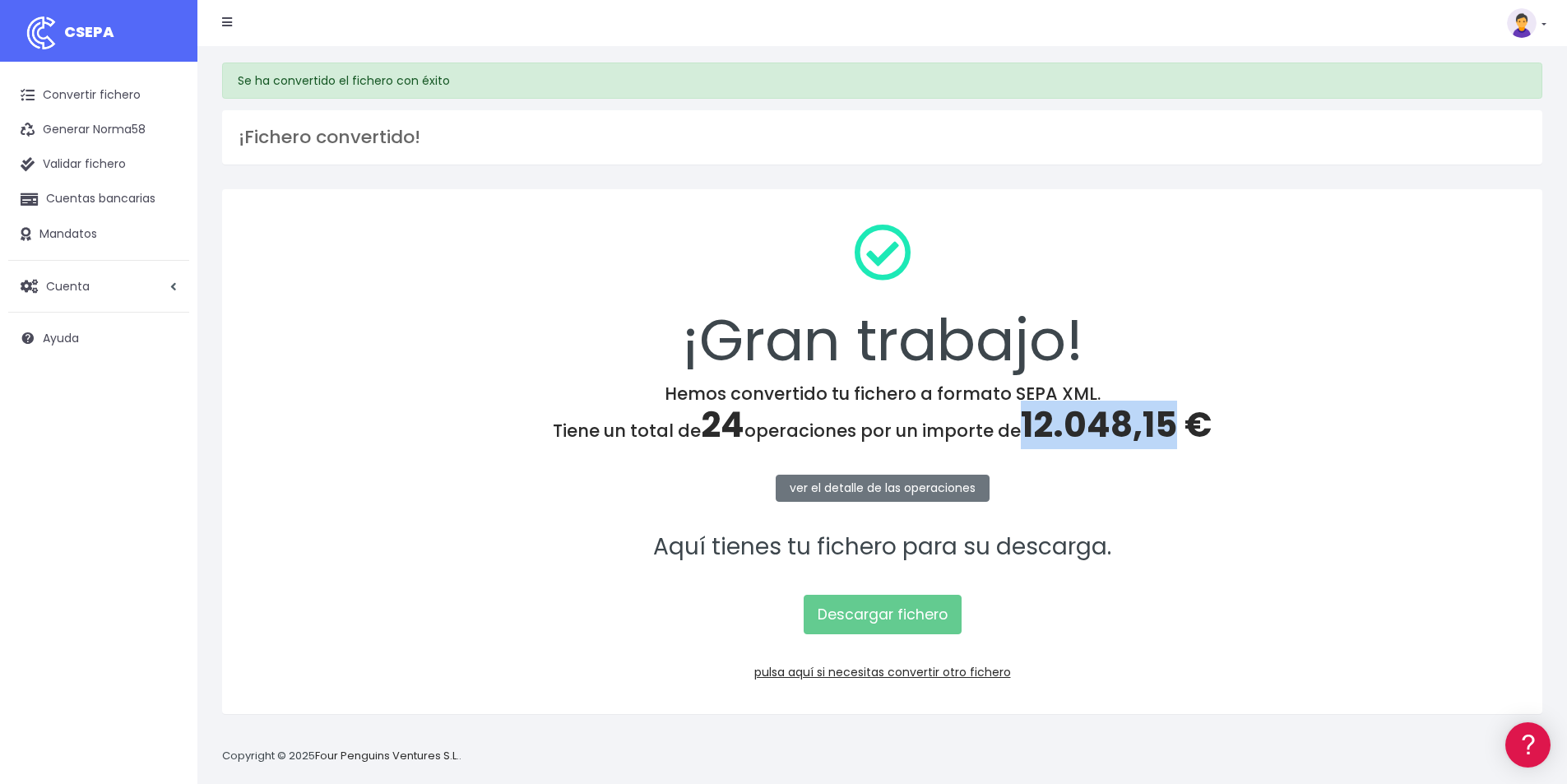
click at [1126, 427] on span "12.048,15 €" at bounding box center [1117, 425] width 191 height 49
copy span "12.048,15"
